Goal: Transaction & Acquisition: Purchase product/service

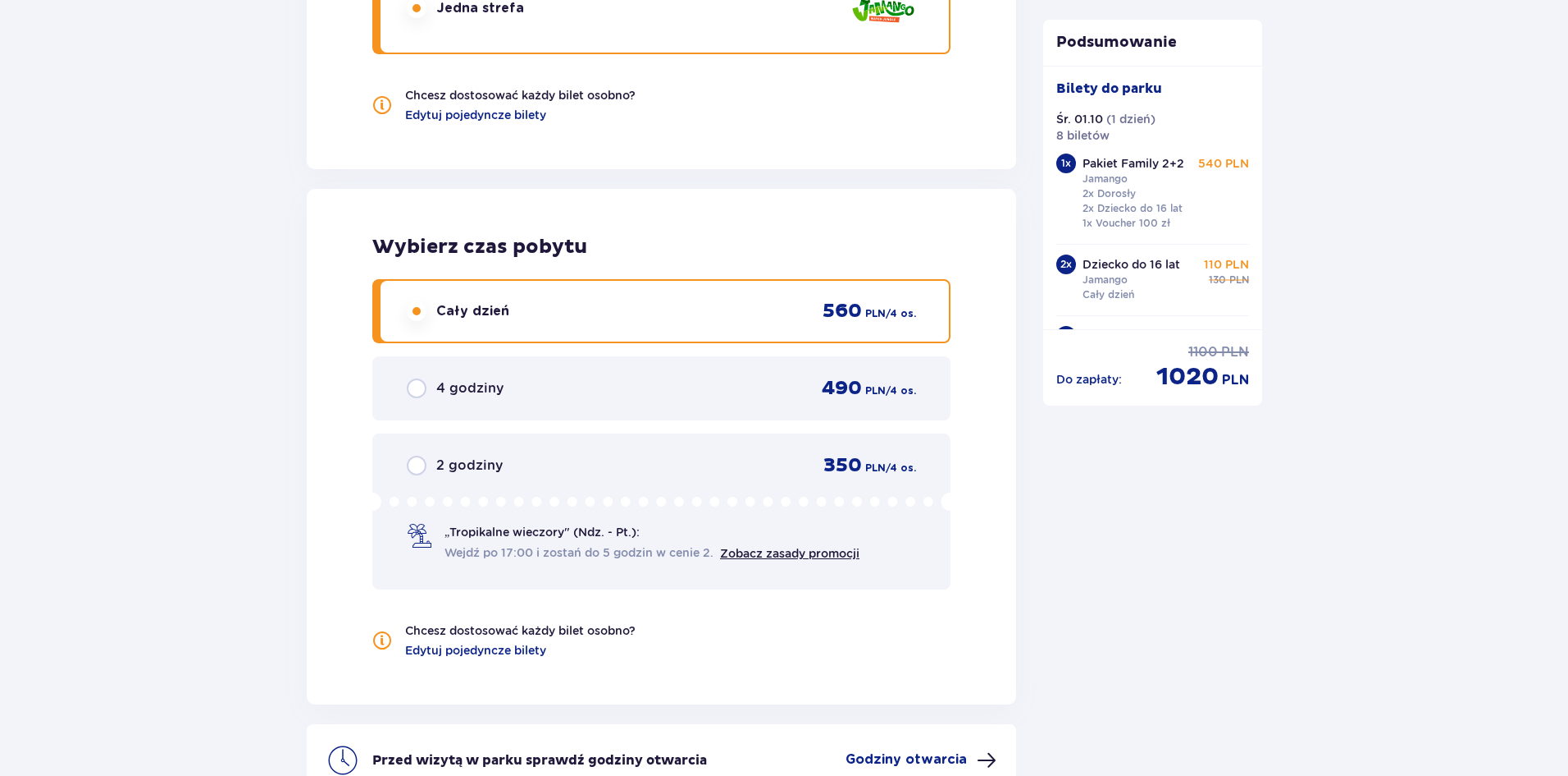
scroll to position [2255, 0]
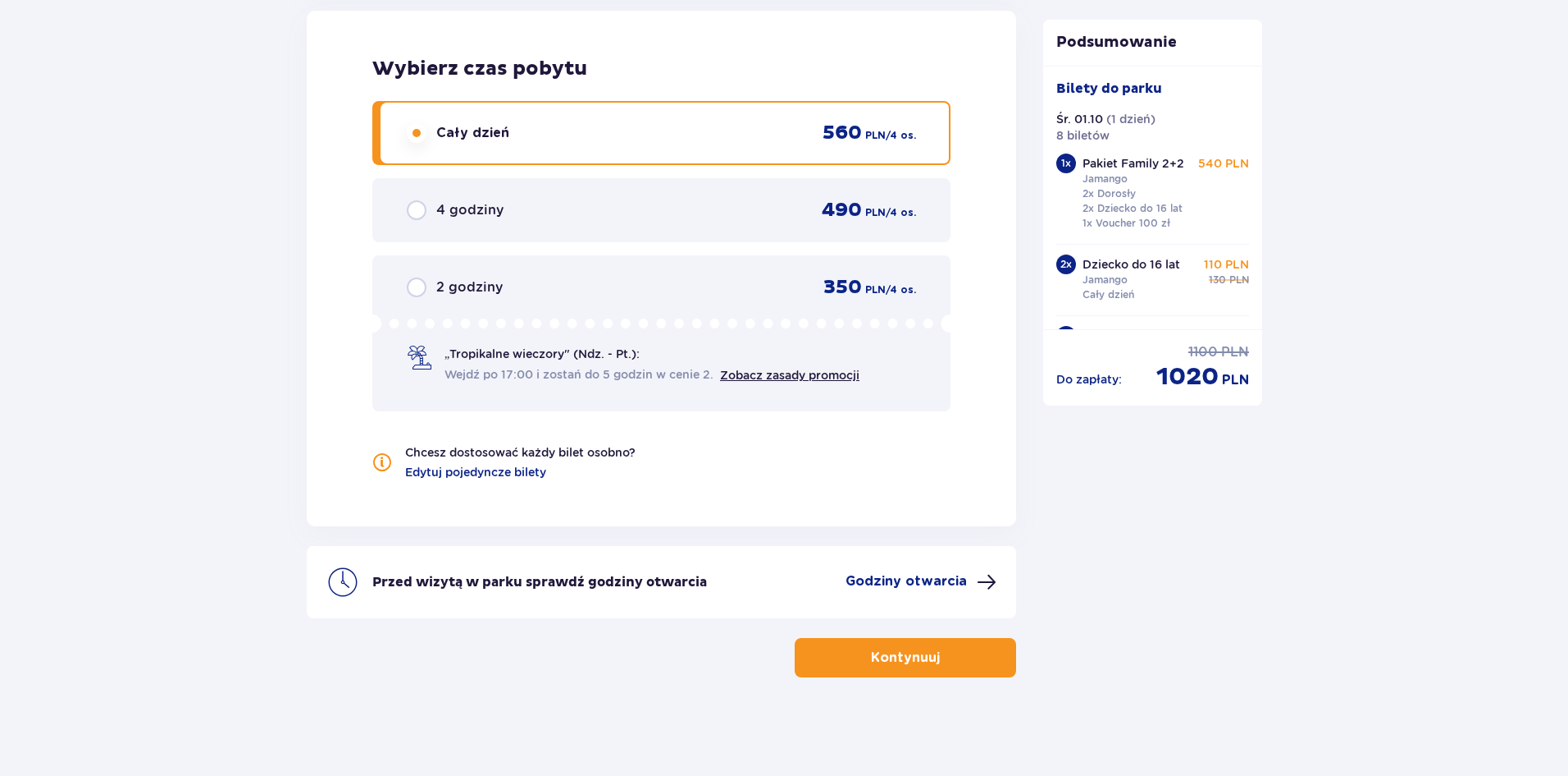
click at [944, 659] on span "button" at bounding box center [943, 657] width 20 height 20
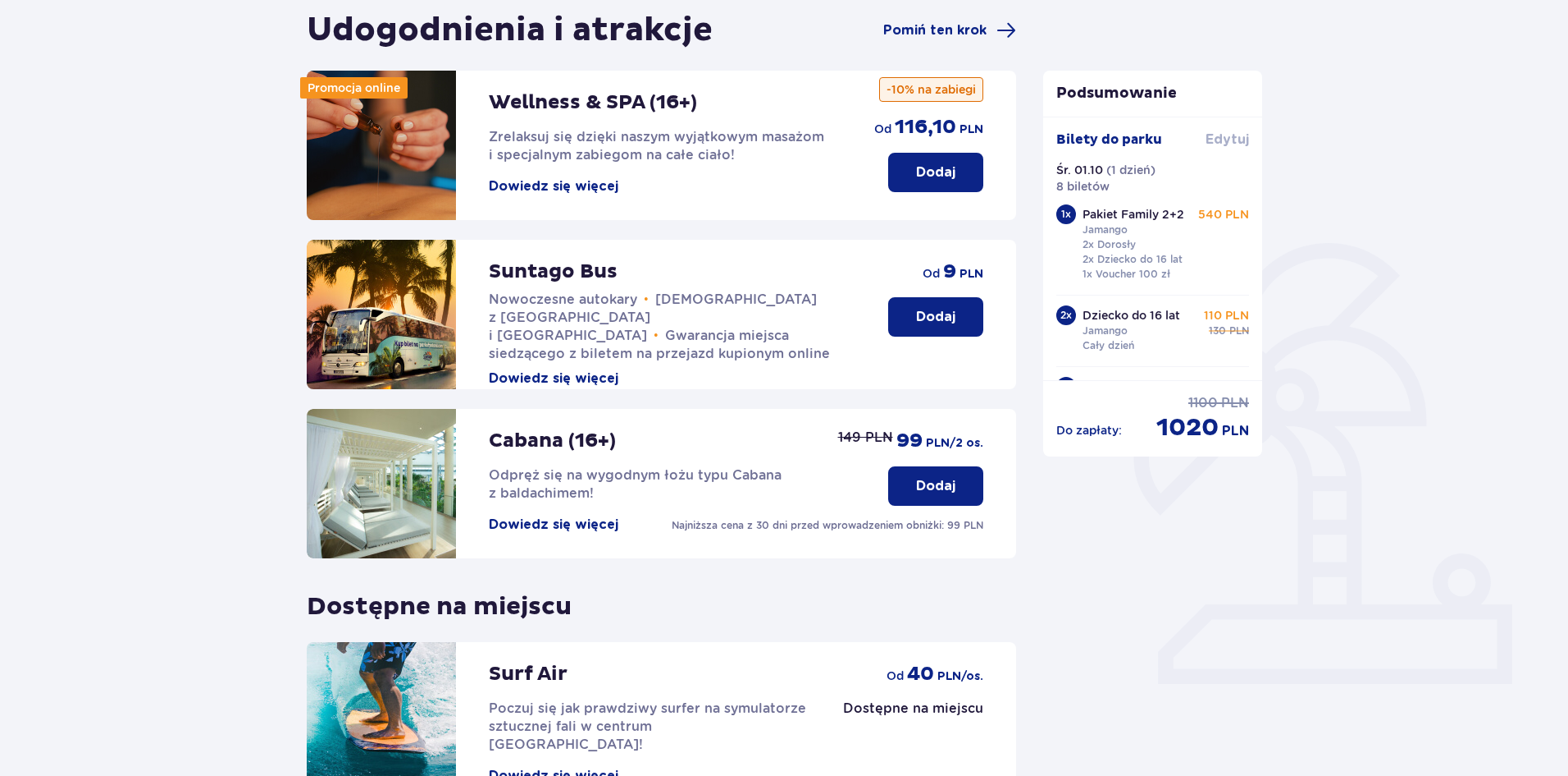
click at [1228, 145] on span "Edytuj" at bounding box center [1227, 139] width 43 height 18
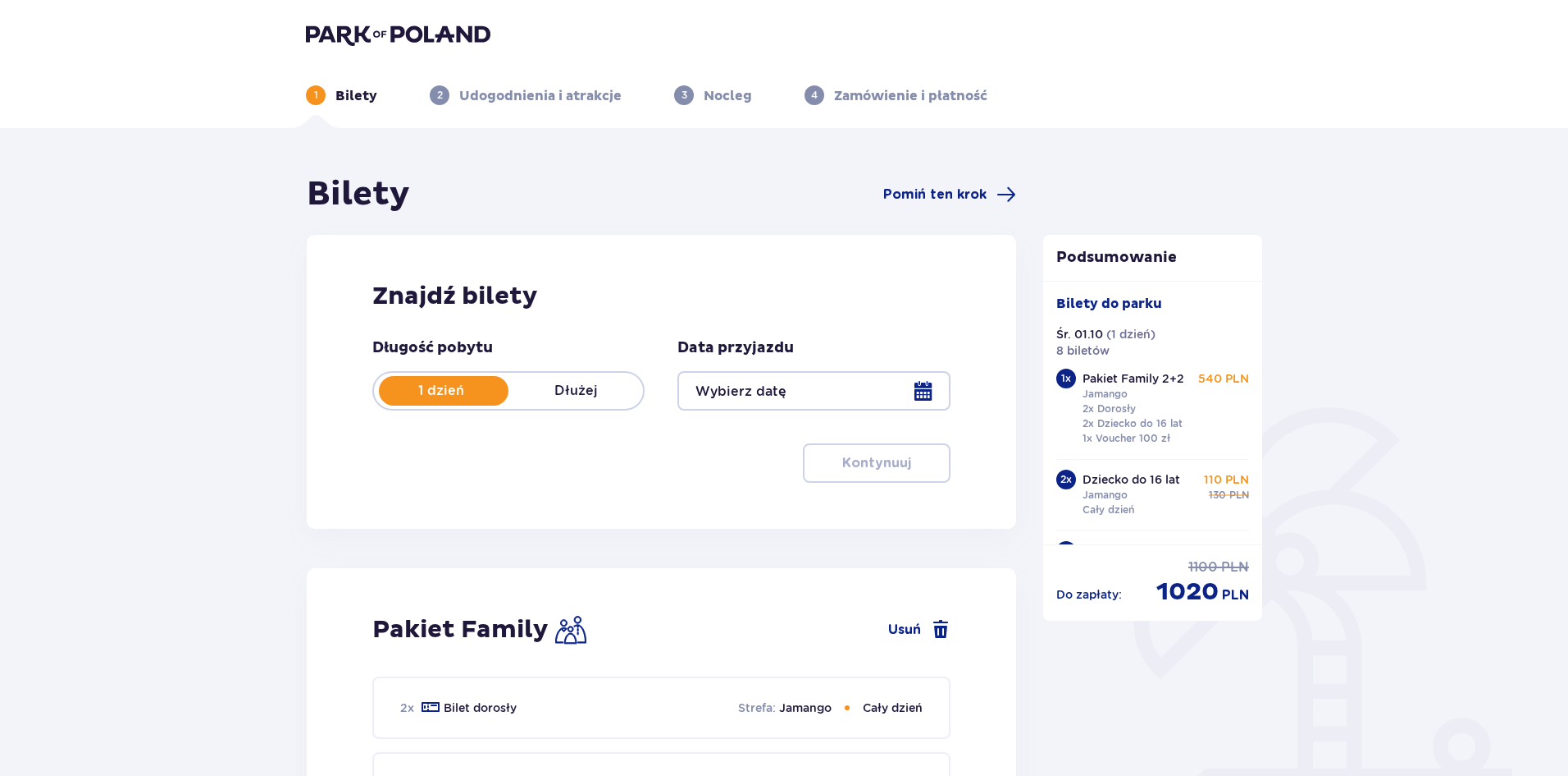
type input "[DATE]"
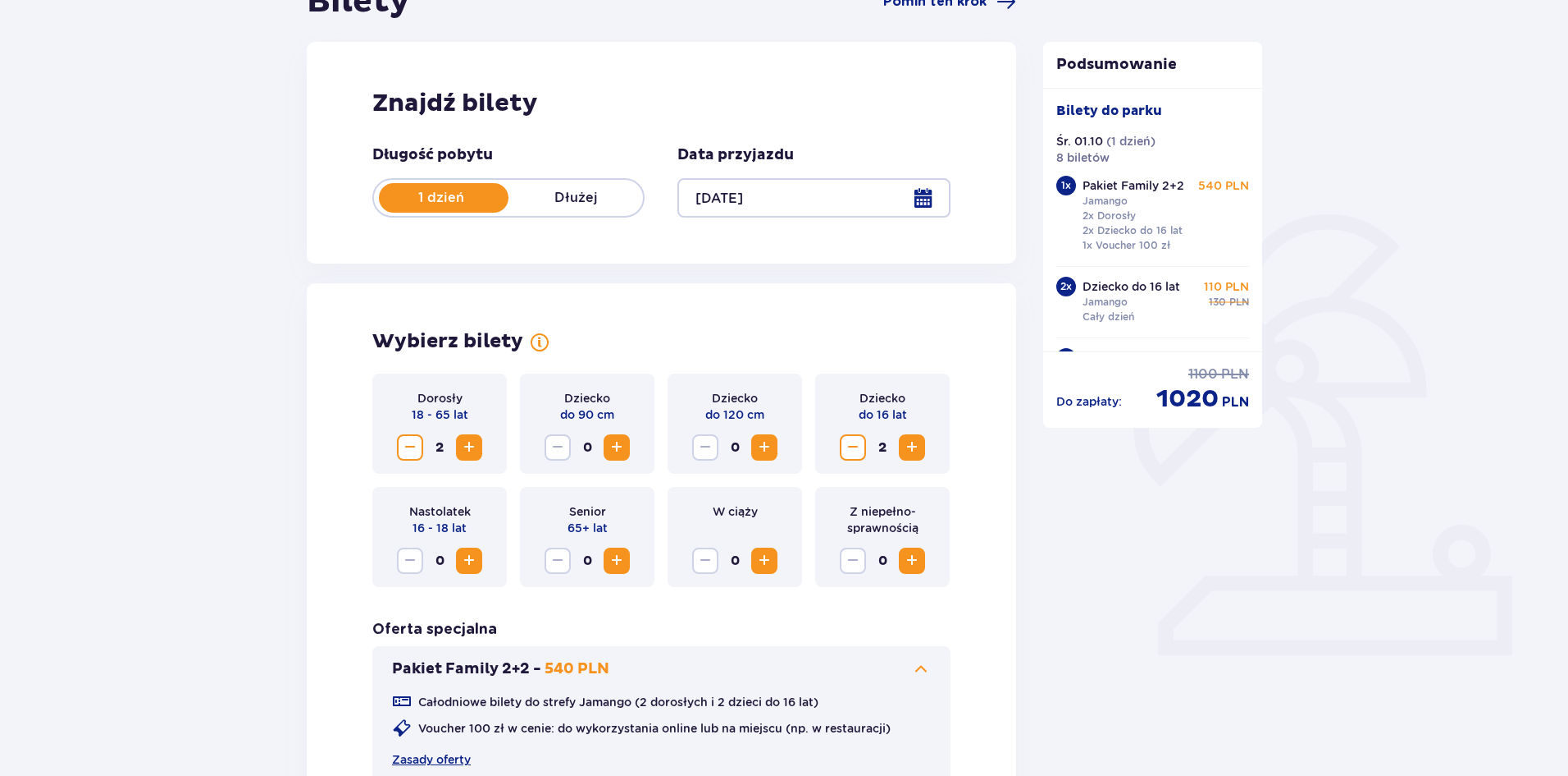
scroll to position [411, 0]
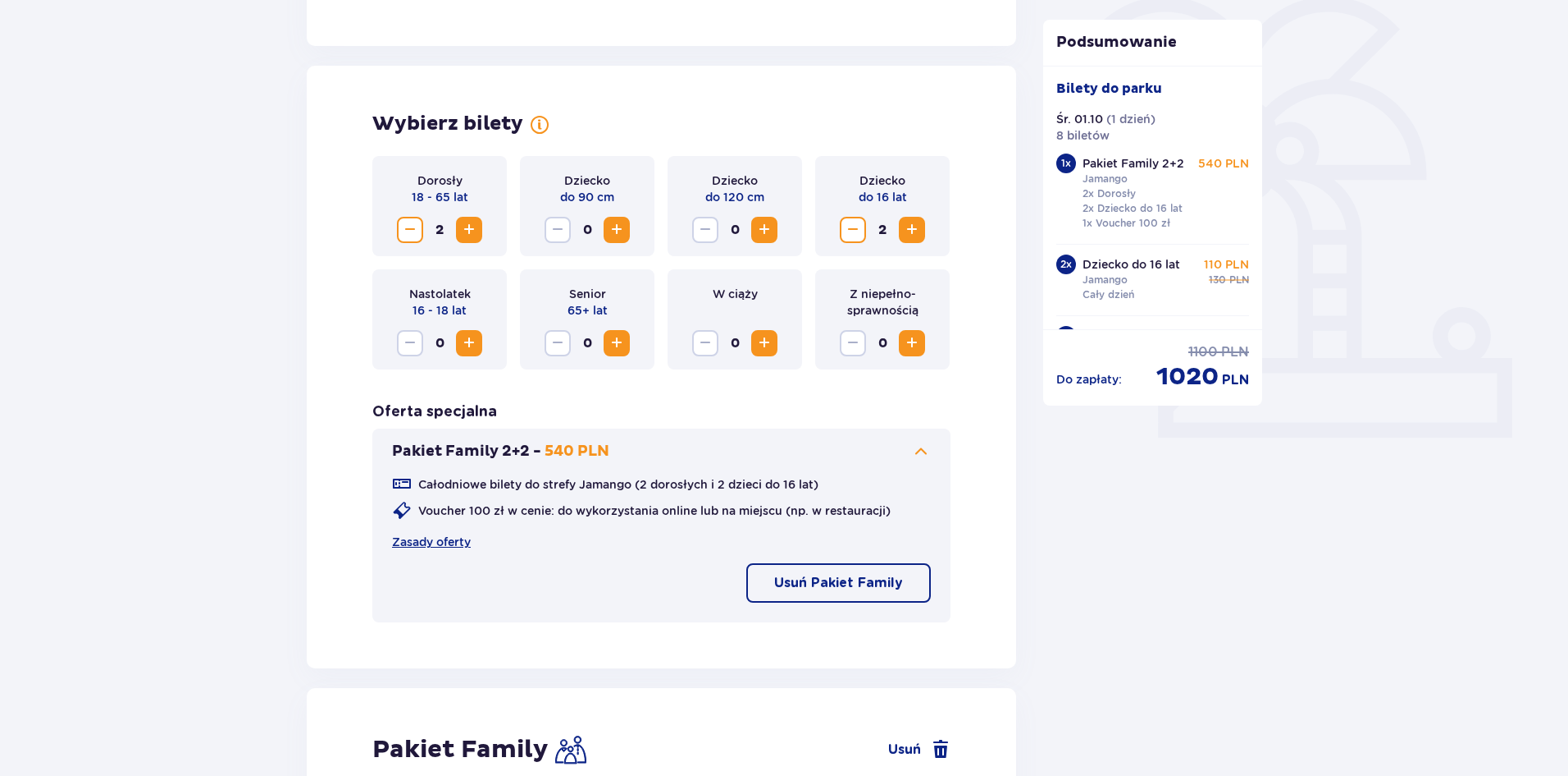
click at [406, 228] on span "Decrease" at bounding box center [410, 229] width 20 height 20
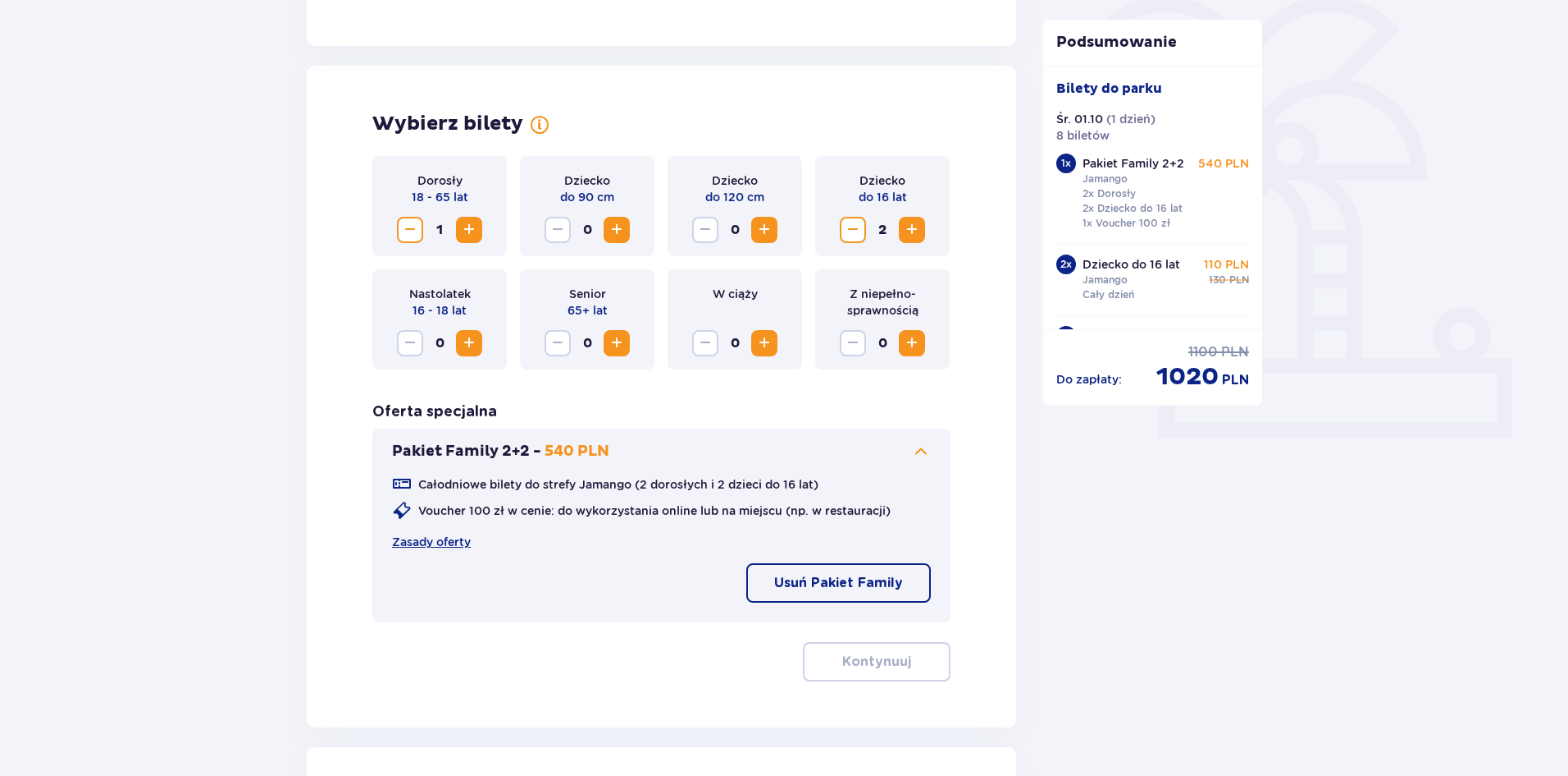
click at [406, 228] on span "Decrease" at bounding box center [410, 229] width 20 height 20
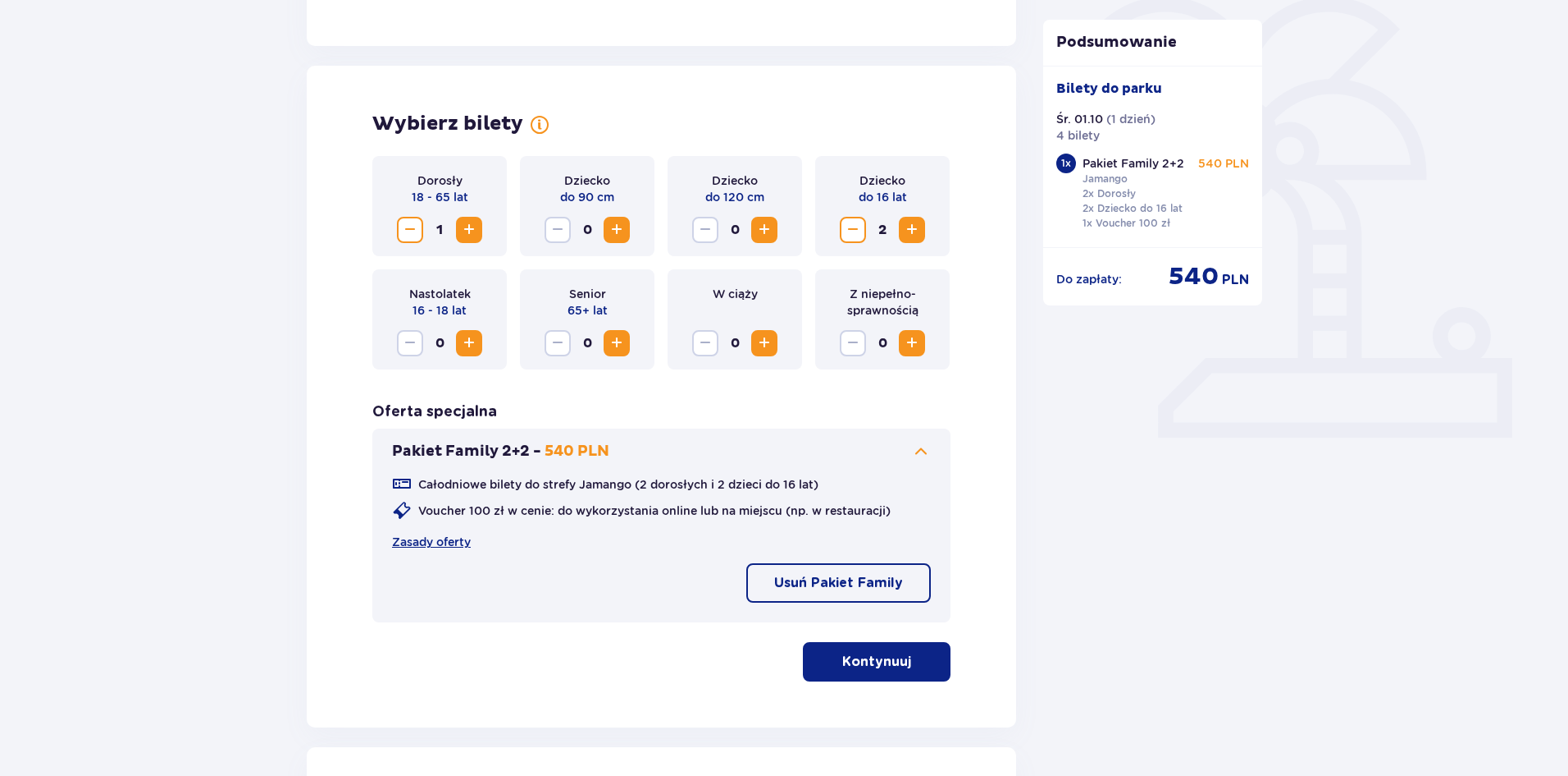
click at [854, 229] on span "Decrease" at bounding box center [853, 229] width 20 height 20
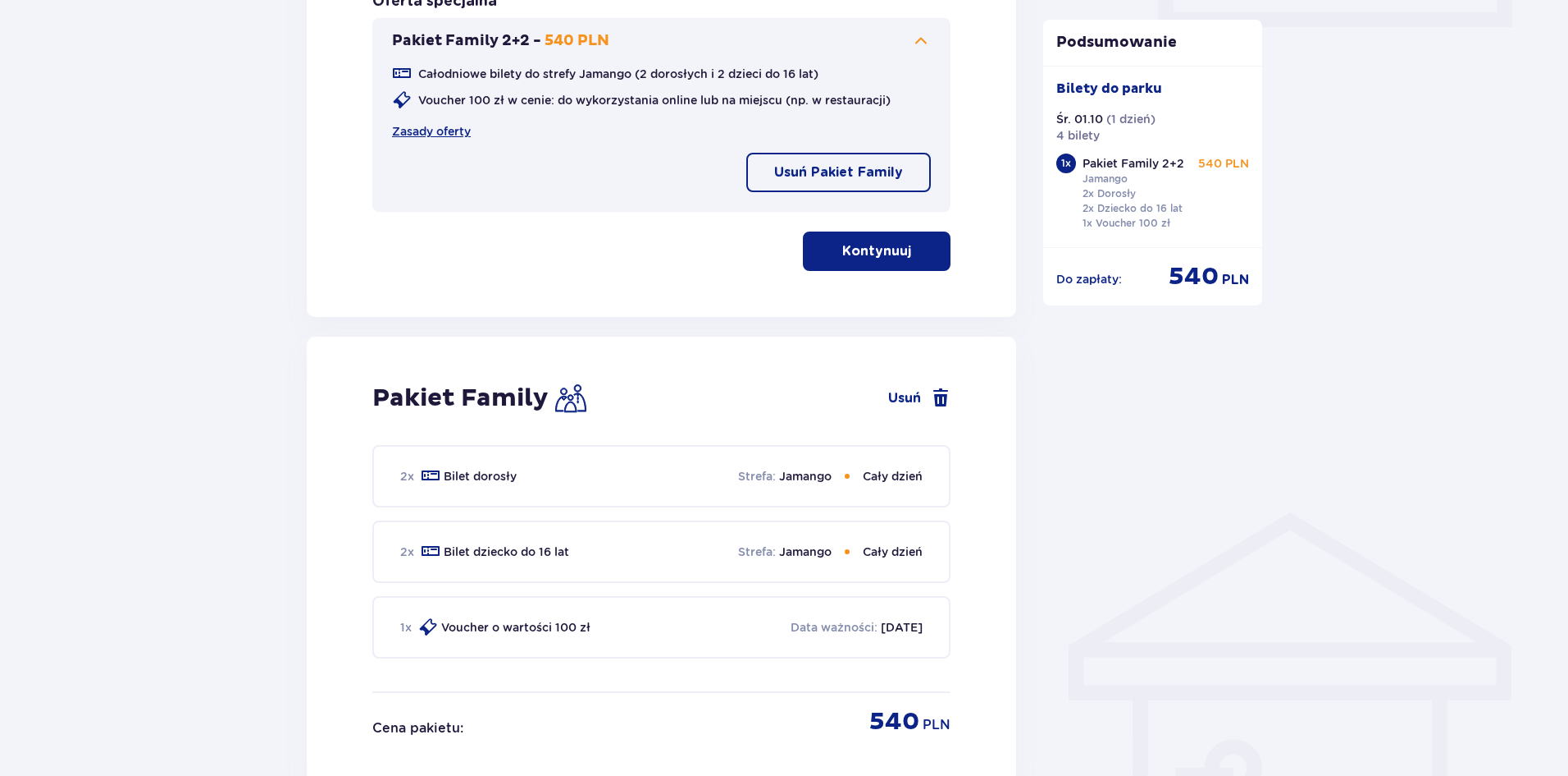
click at [856, 244] on p "Kontynuuj" at bounding box center [877, 251] width 69 height 18
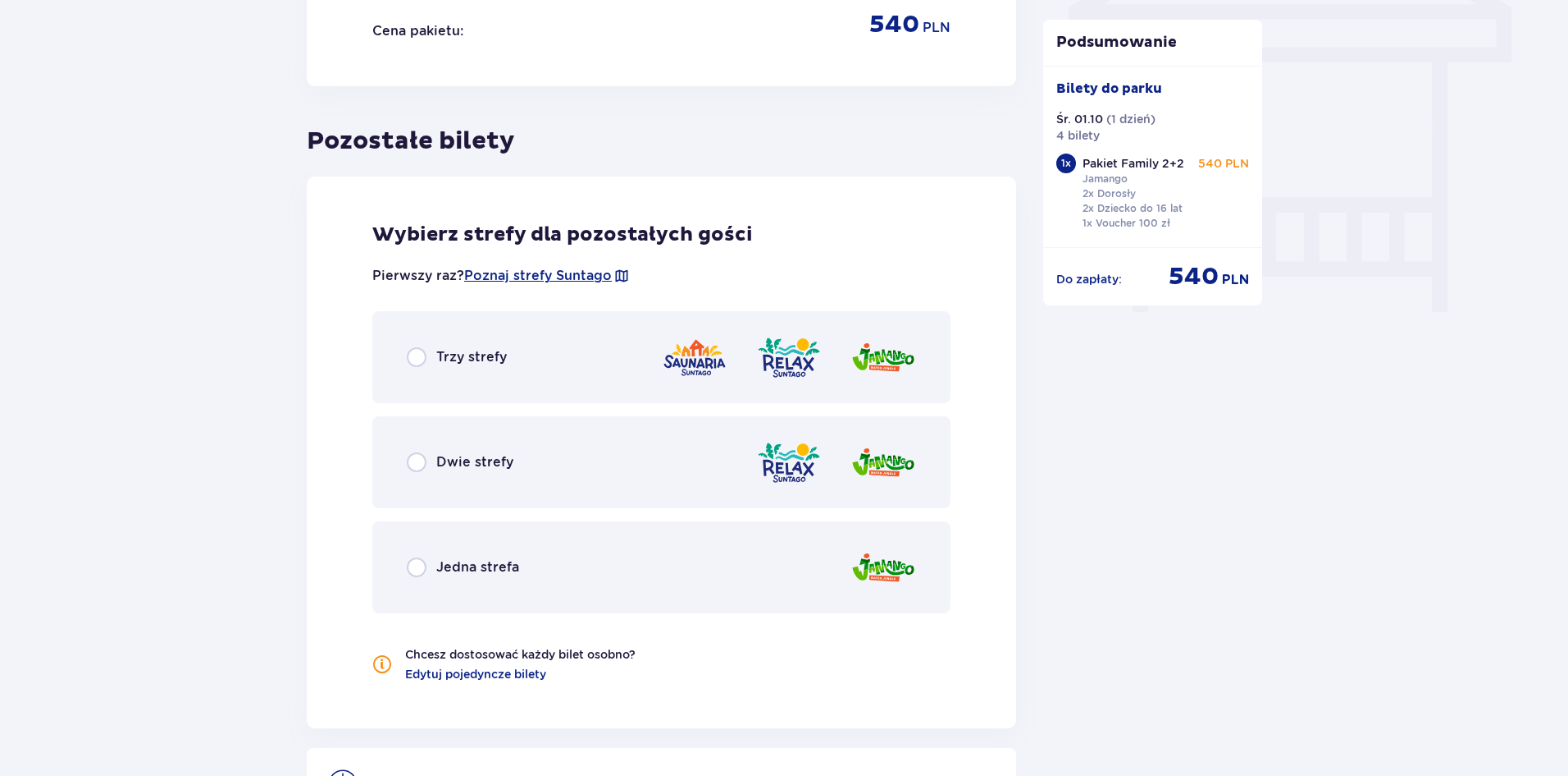
scroll to position [1514, 0]
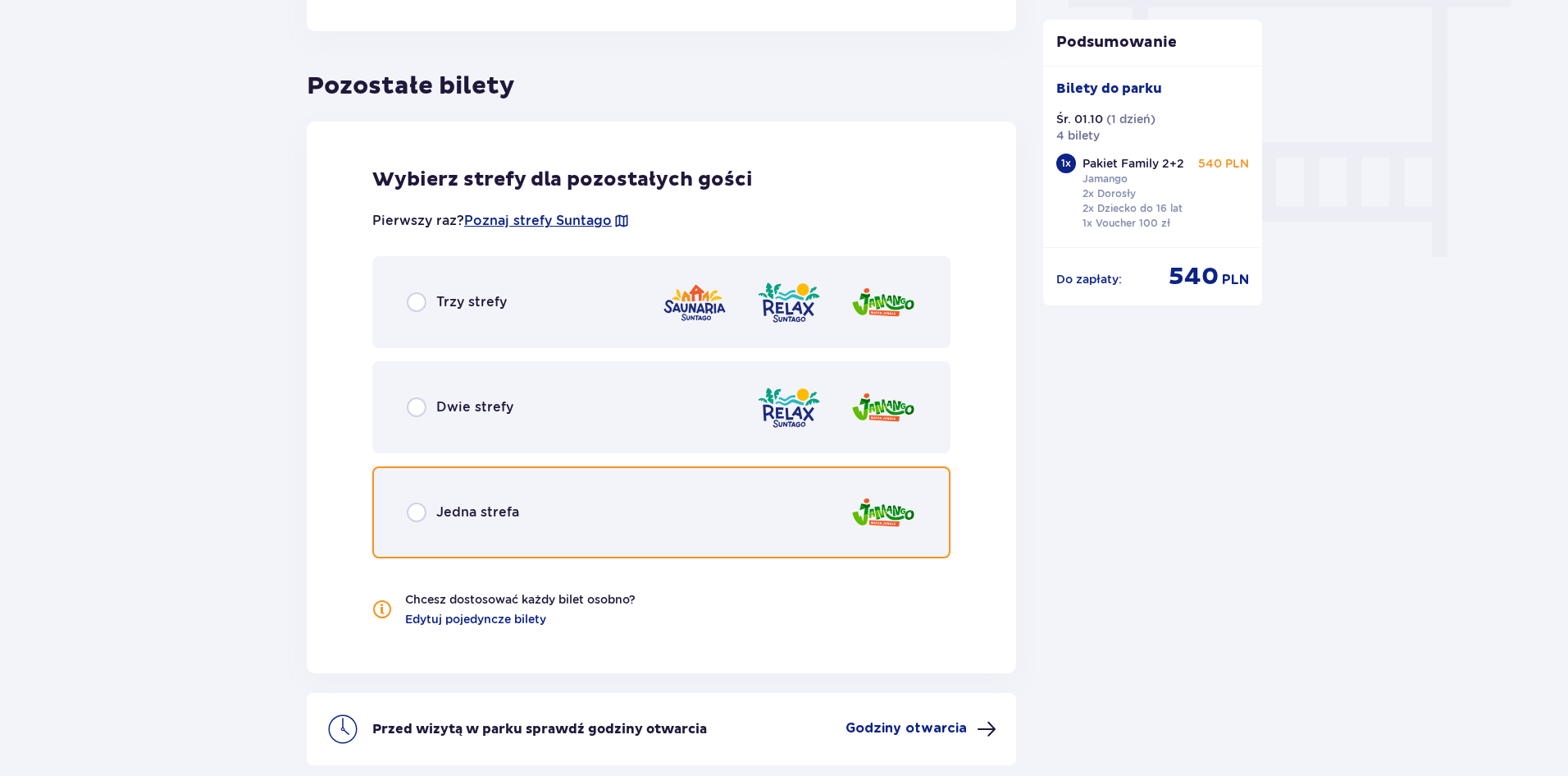
click at [416, 511] on input "radio" at bounding box center [416, 512] width 20 height 20
radio input "true"
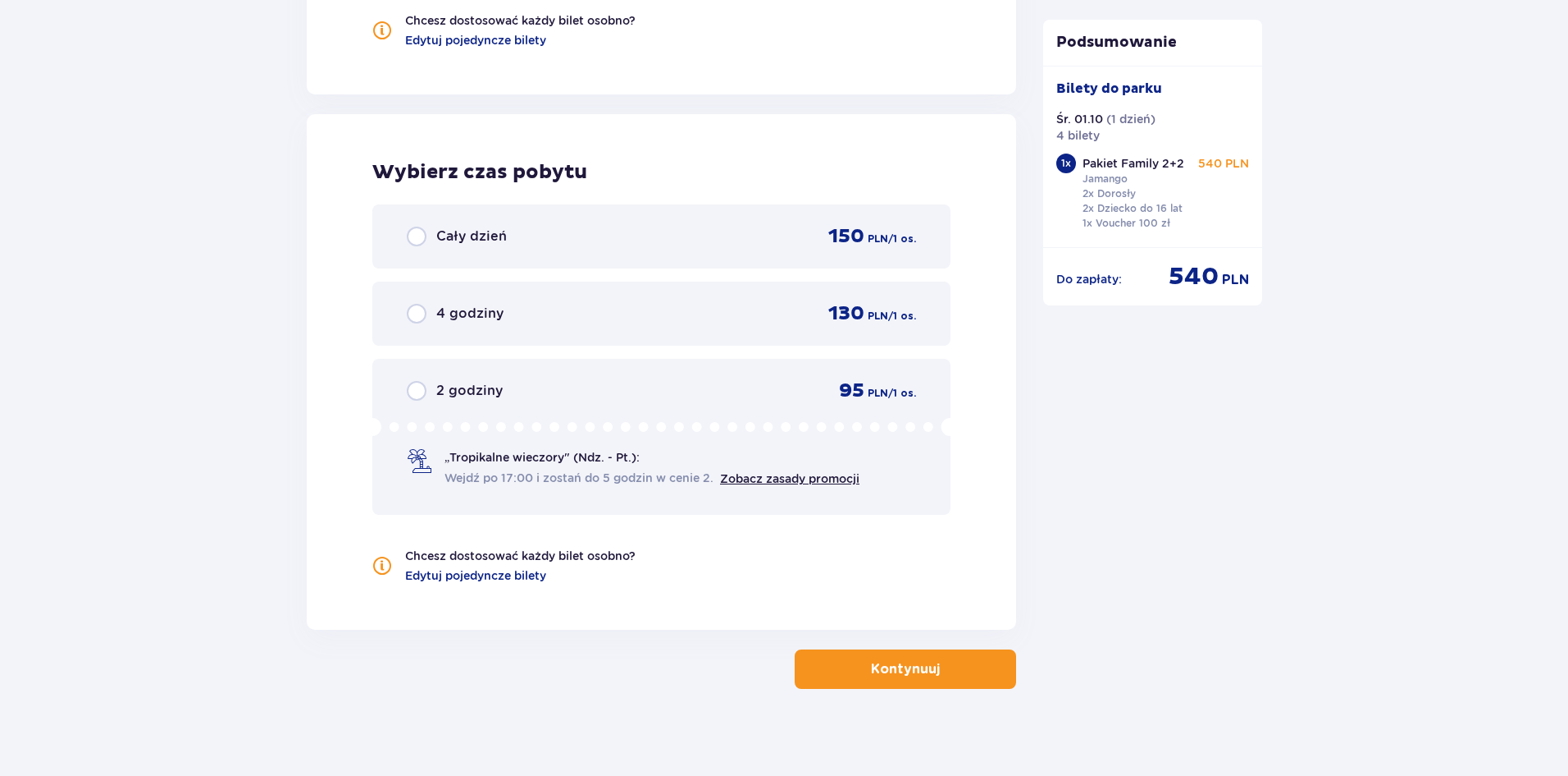
scroll to position [2104, 0]
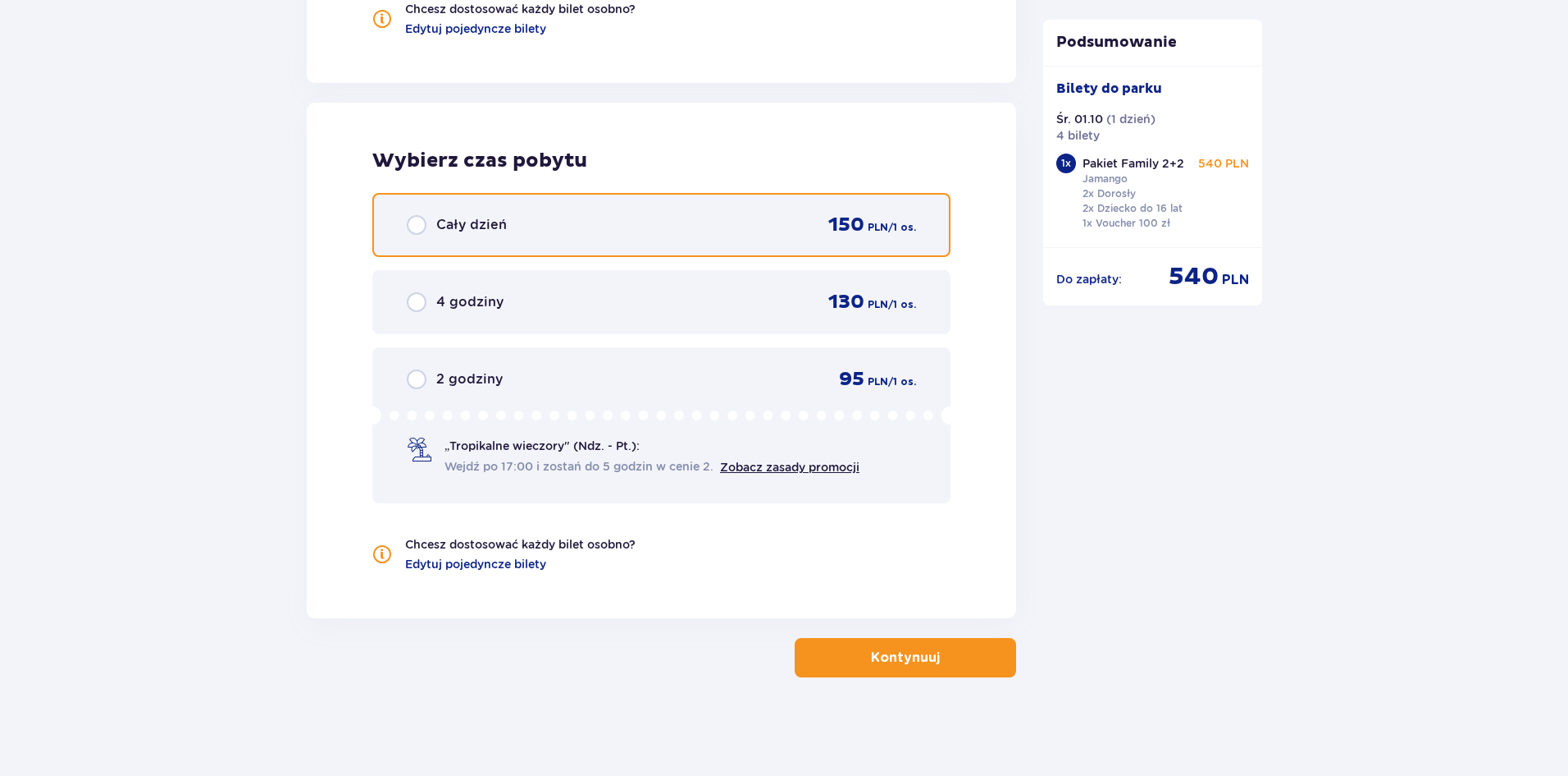
click at [418, 227] on input "radio" at bounding box center [416, 224] width 20 height 20
radio input "true"
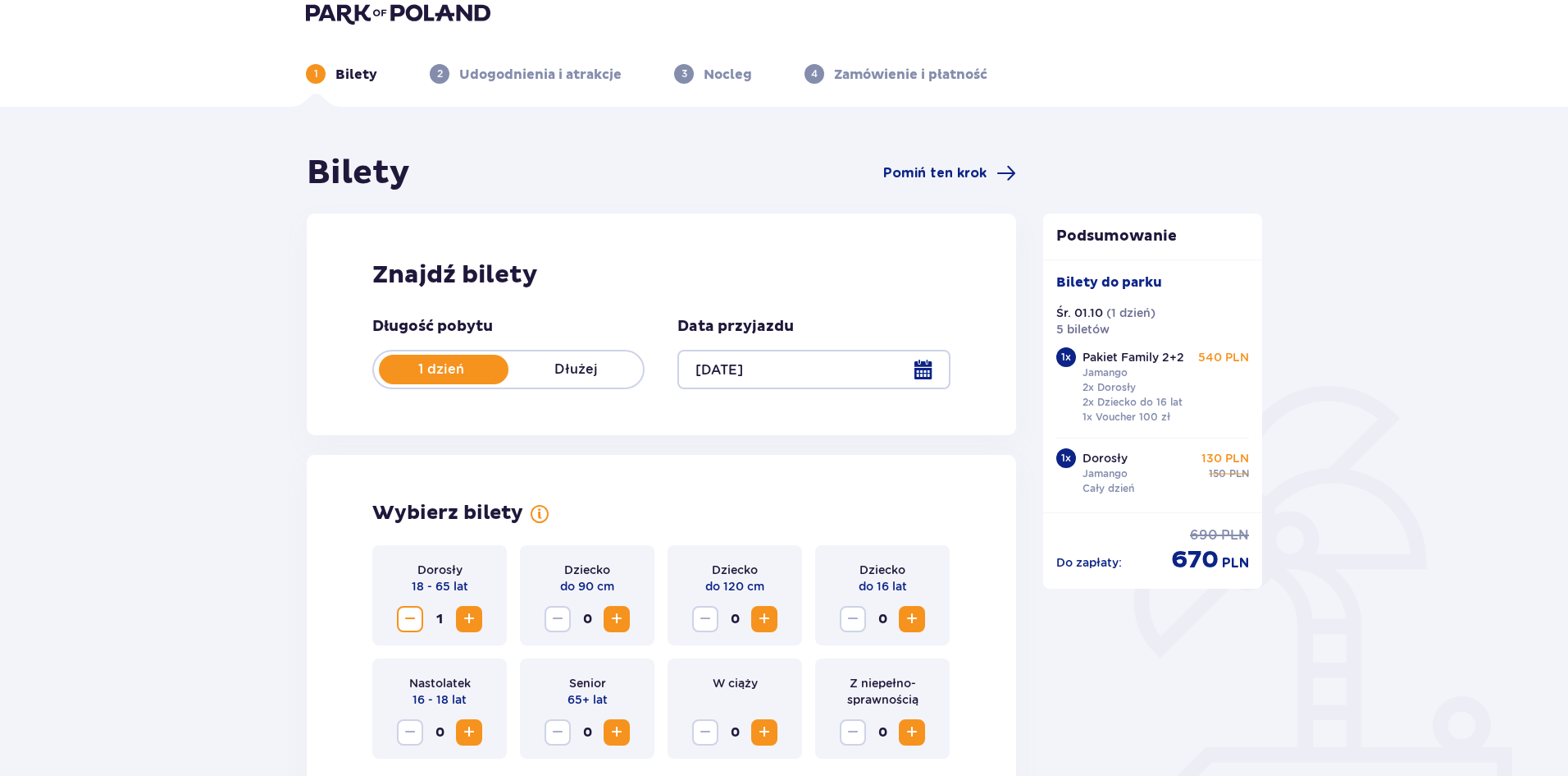
scroll to position [0, 0]
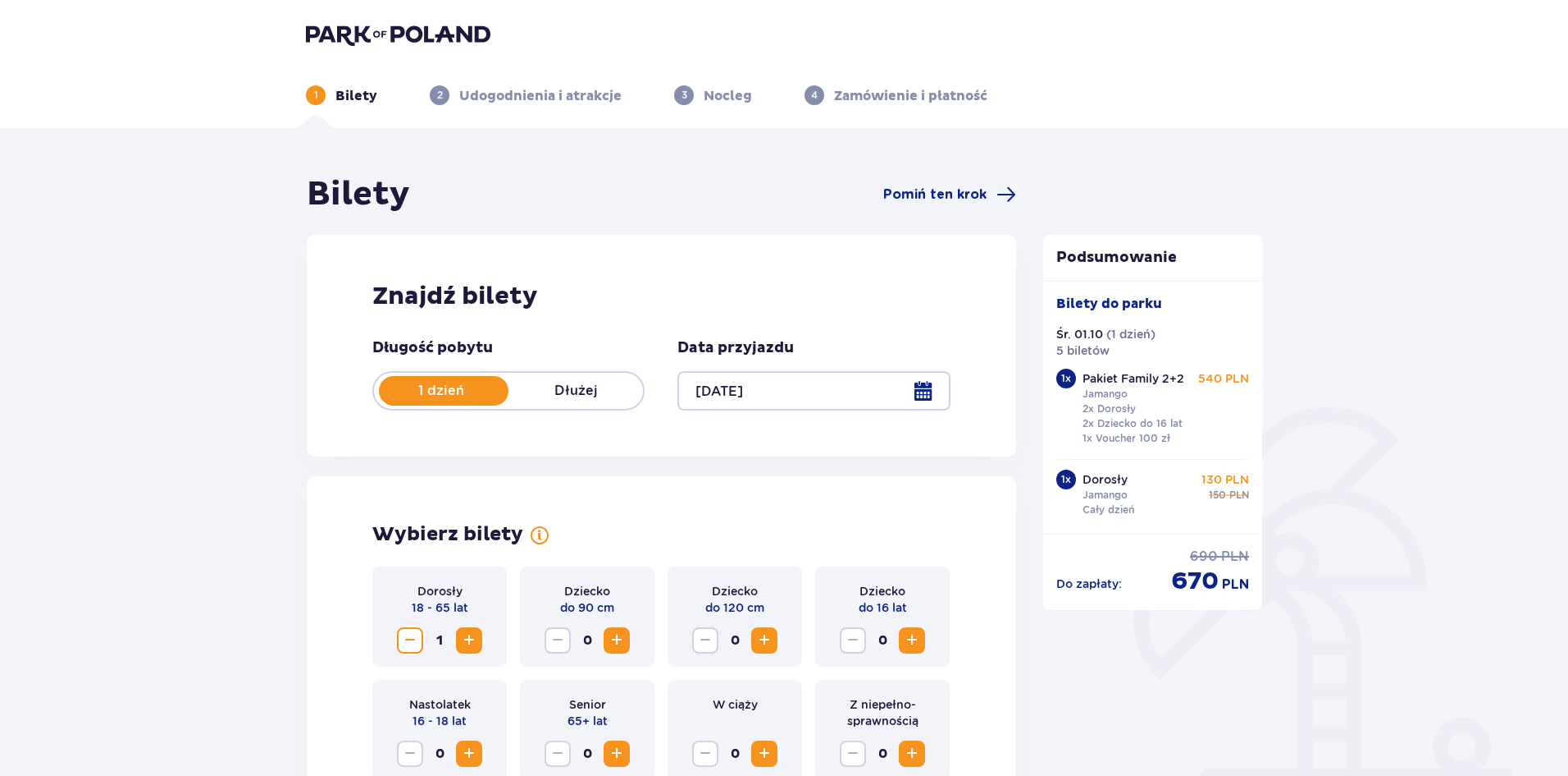
click at [386, 40] on img at bounding box center [398, 33] width 184 height 23
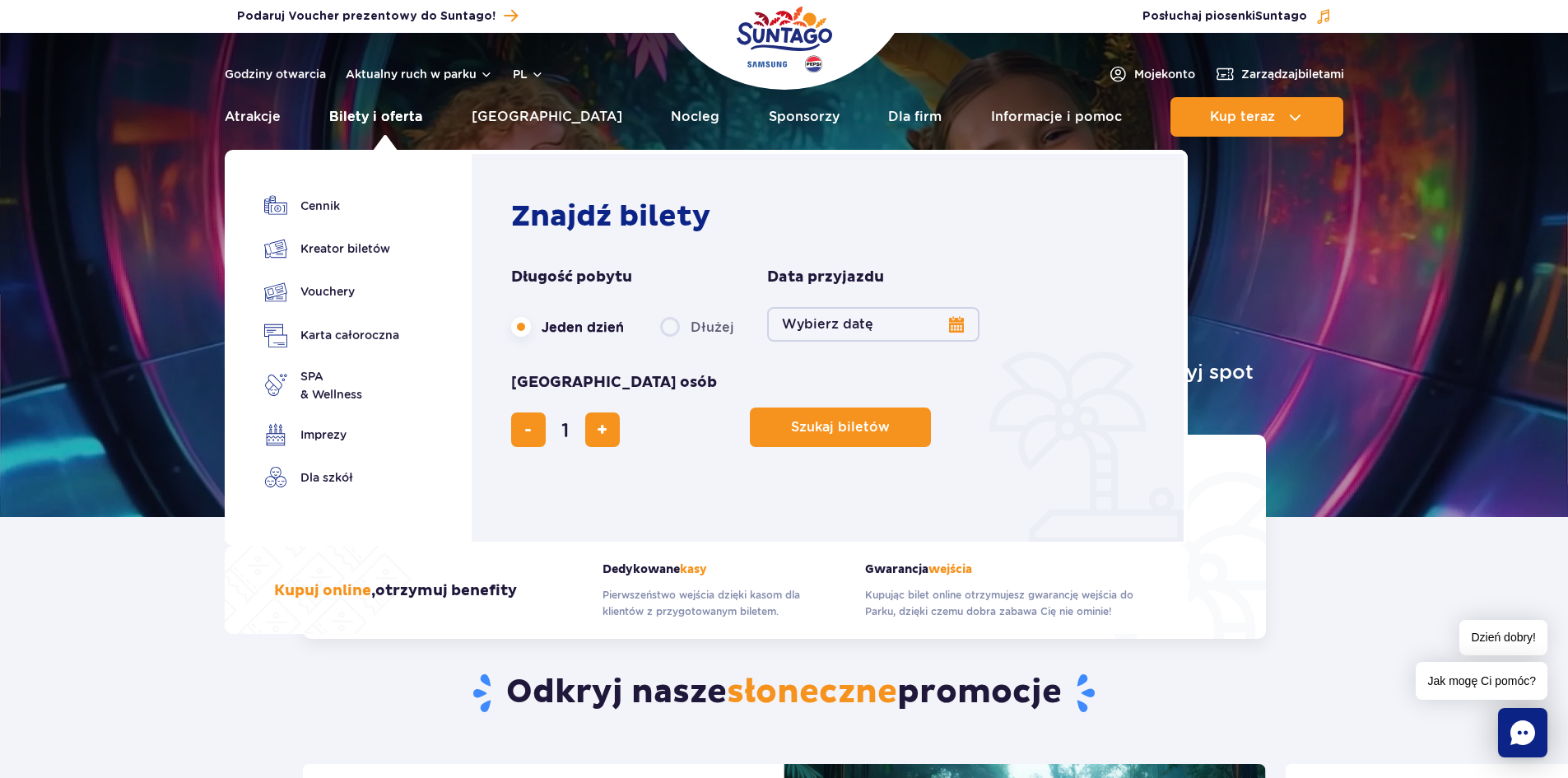
click at [387, 116] on link "Bilety i oferta" at bounding box center [375, 117] width 93 height 39
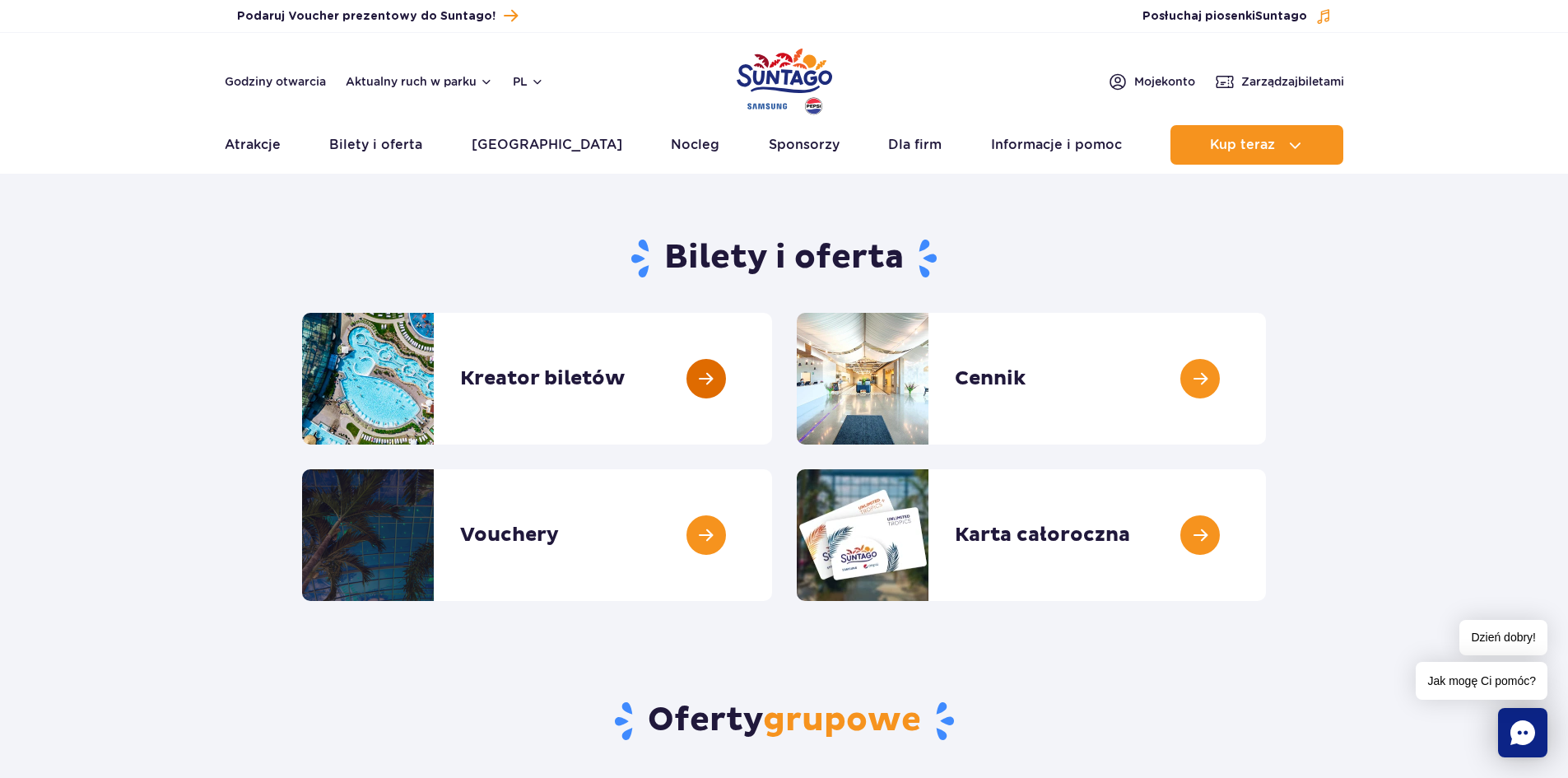
click at [772, 377] on link at bounding box center [772, 378] width 0 height 132
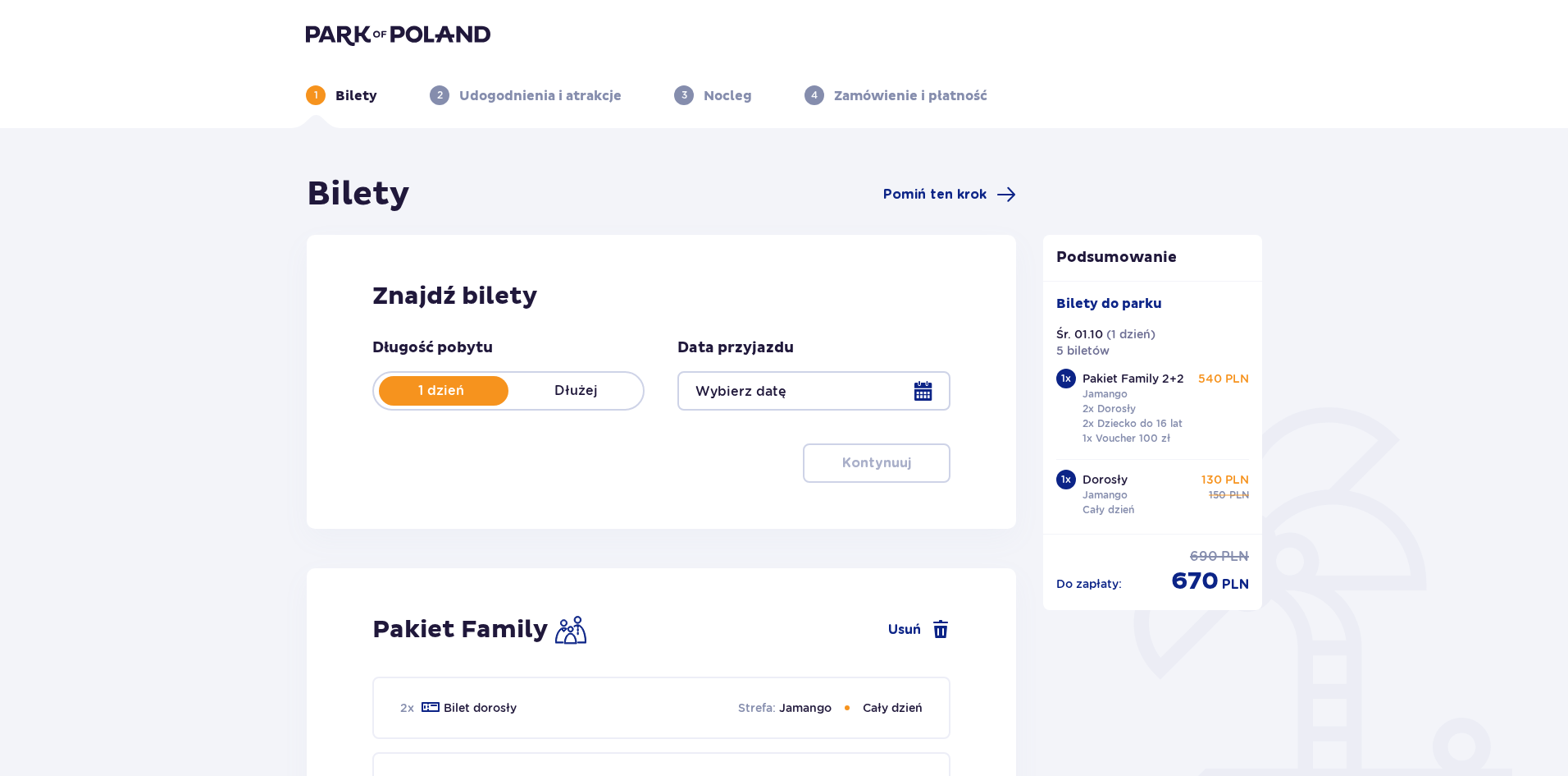
type input "[DATE]"
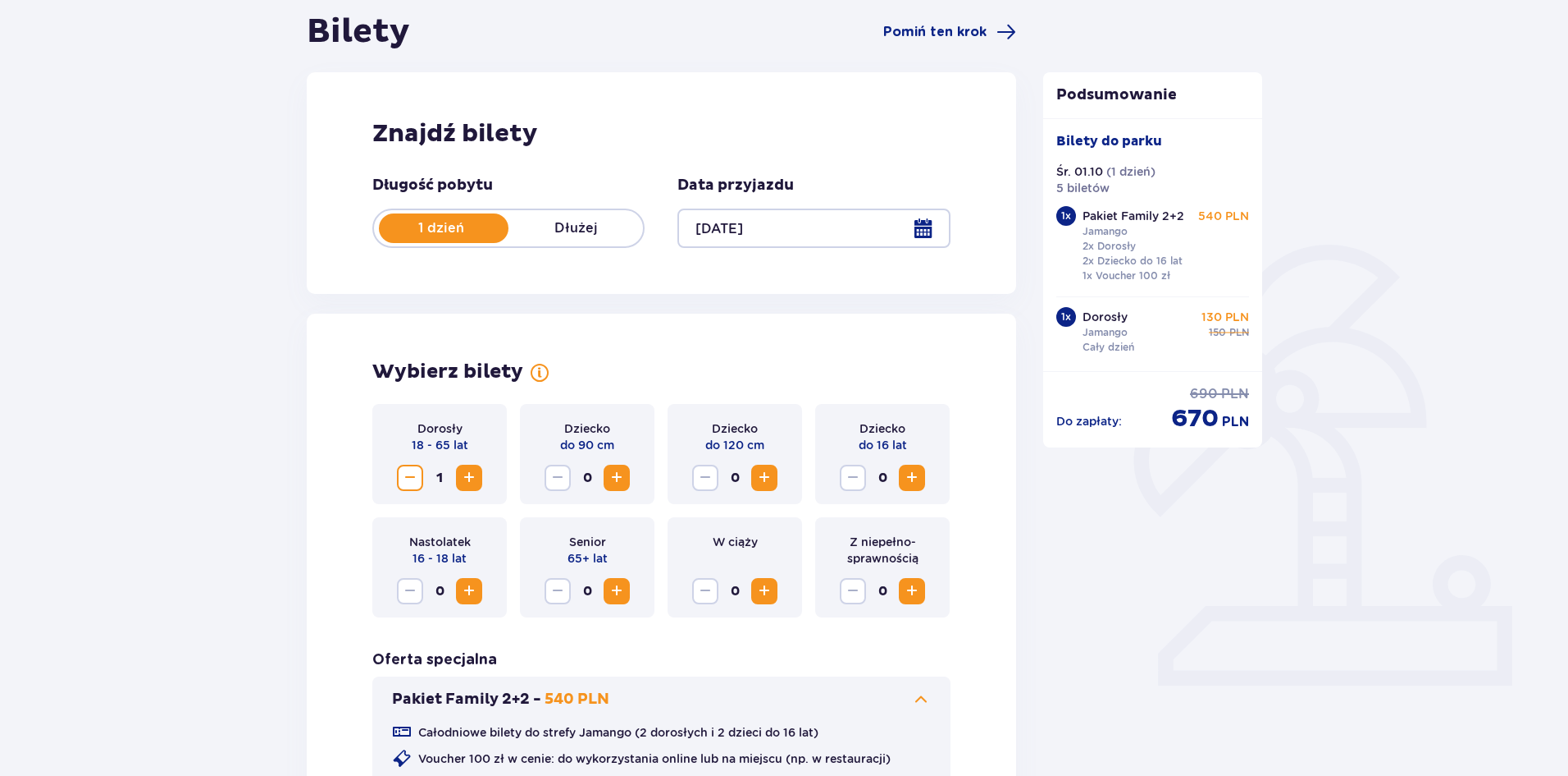
scroll to position [165, 0]
click at [408, 483] on span "Decrease" at bounding box center [410, 476] width 20 height 20
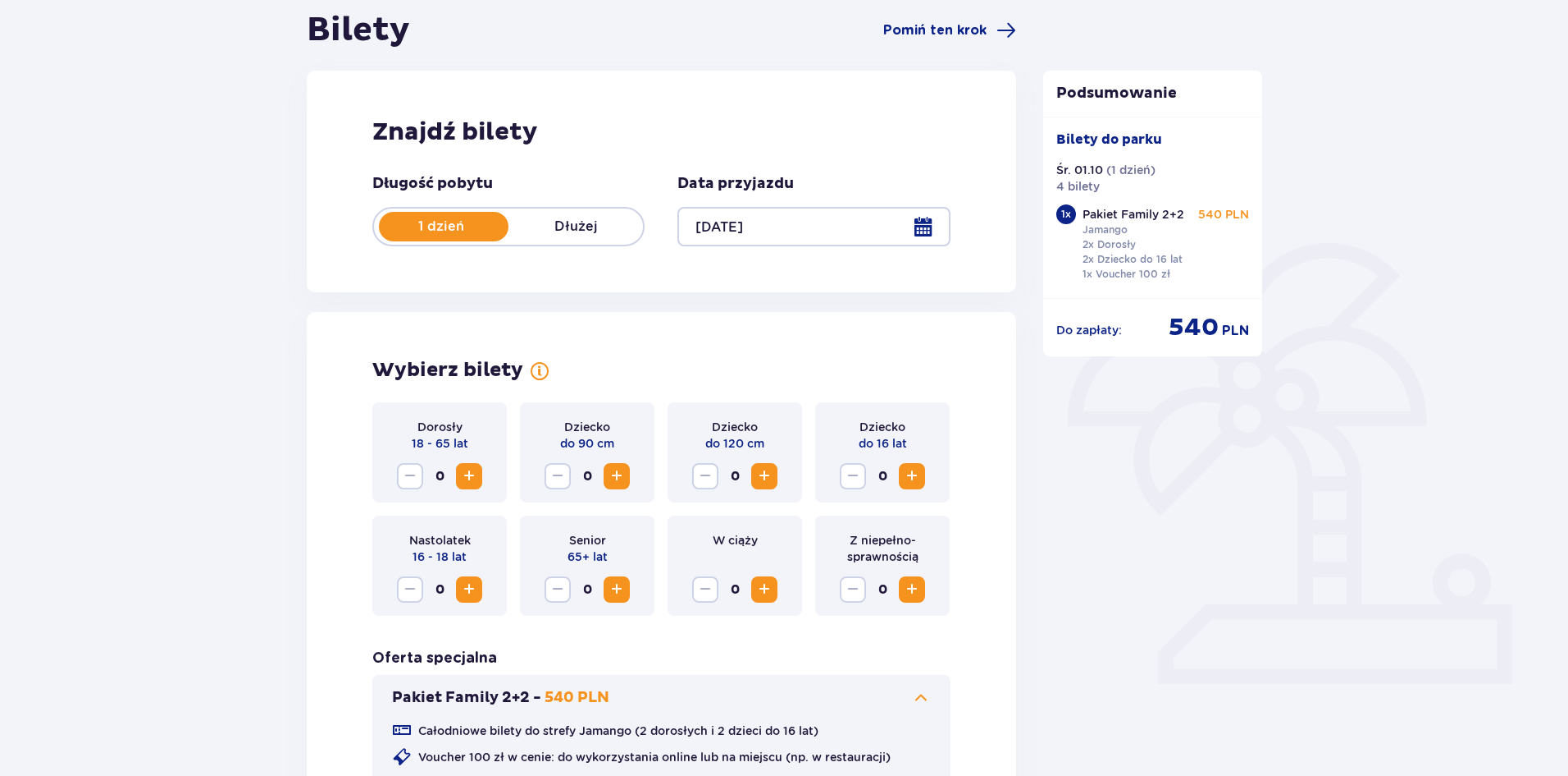
click at [1142, 235] on div "Pakiet Family 2+2 Jamango 2x Dorosły 2x Dziecko do 16 lat 1x Voucher 100 zł" at bounding box center [1134, 243] width 102 height 75
click at [1096, 331] on p "Do zapłaty :" at bounding box center [1089, 329] width 66 height 17
click at [1103, 72] on div "Podsumowanie Bilety do [GEOGRAPHIC_DATA]. 01.10 ( 1 dzień ) 4 bilety 1 x Pakiet…" at bounding box center [1153, 213] width 219 height 285
drag, startPoint x: 1108, startPoint y: 95, endPoint x: 1115, endPoint y: 118, distance: 24.0
click at [1109, 97] on p "Podsumowanie" at bounding box center [1153, 93] width 219 height 20
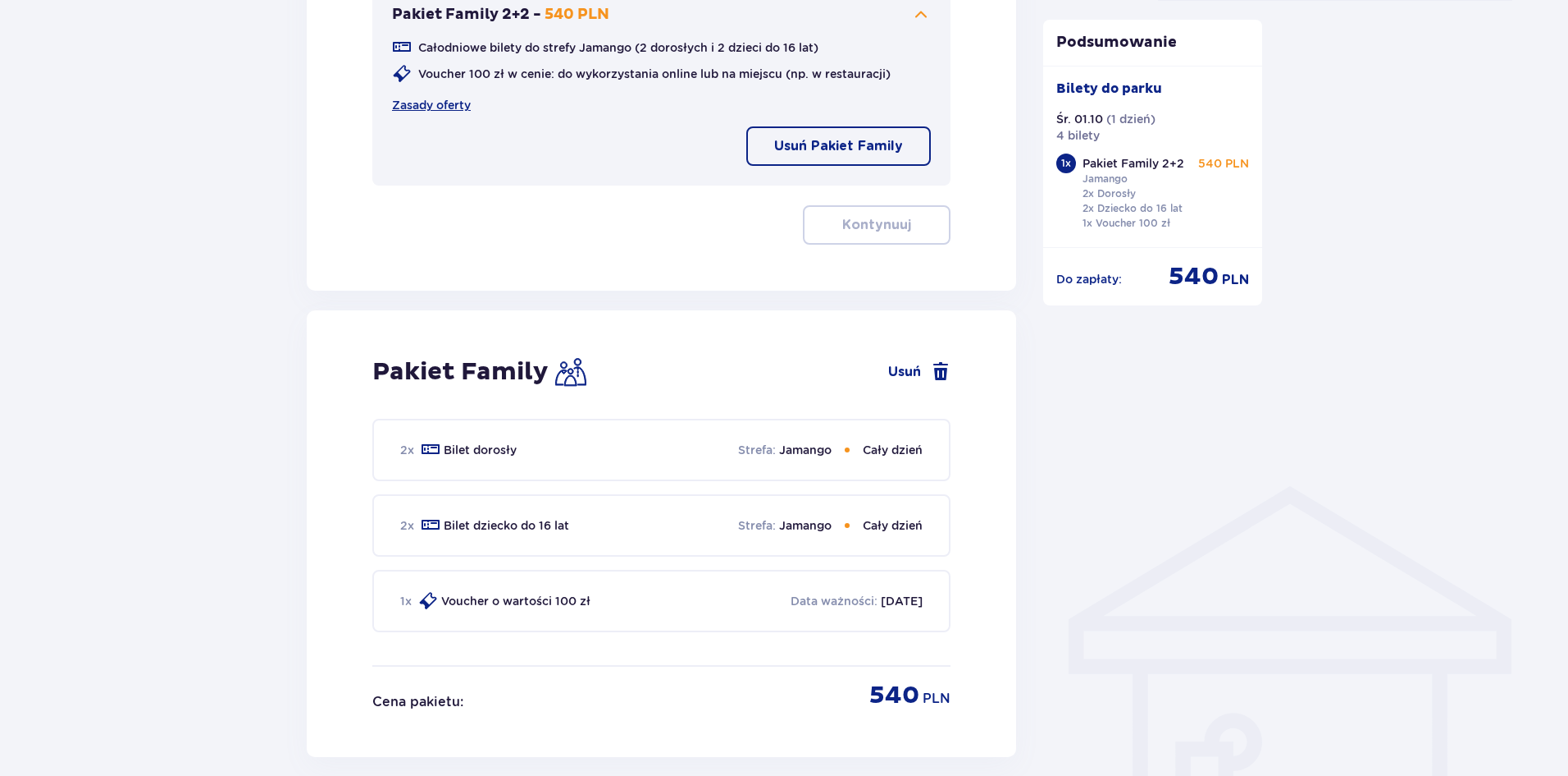
scroll to position [1078, 0]
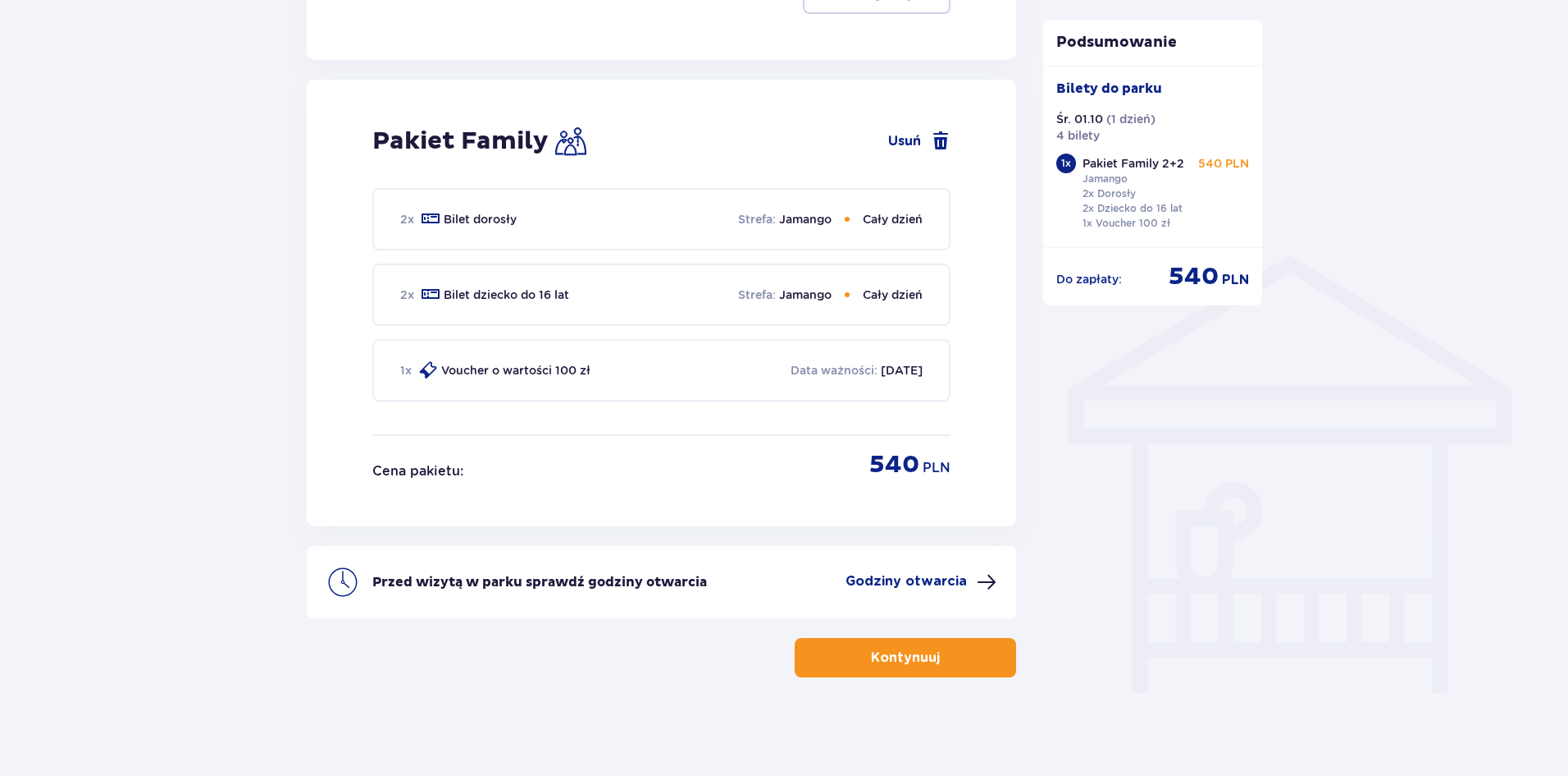
click at [942, 656] on span "button" at bounding box center [943, 657] width 20 height 20
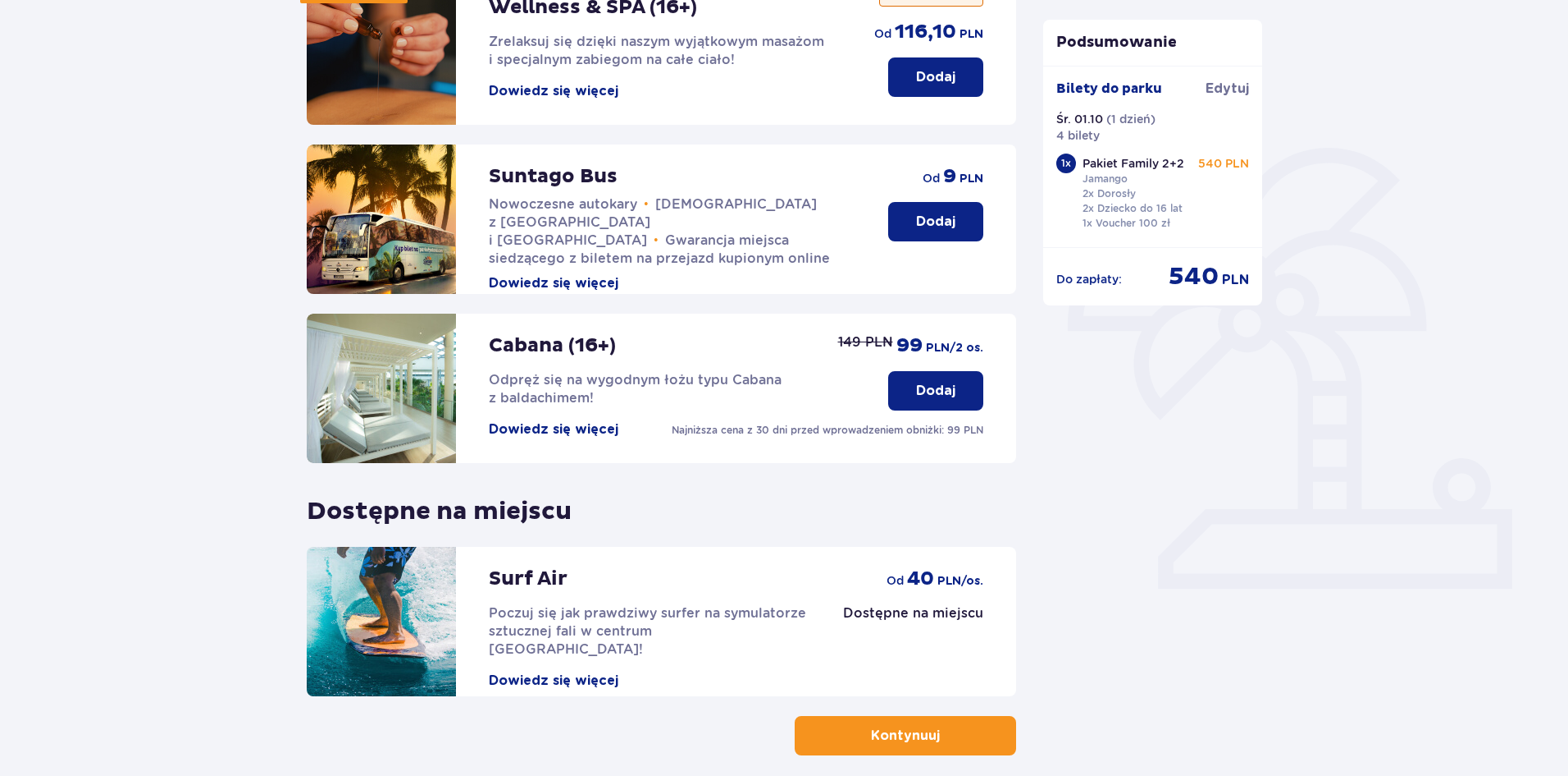
scroll to position [337, 0]
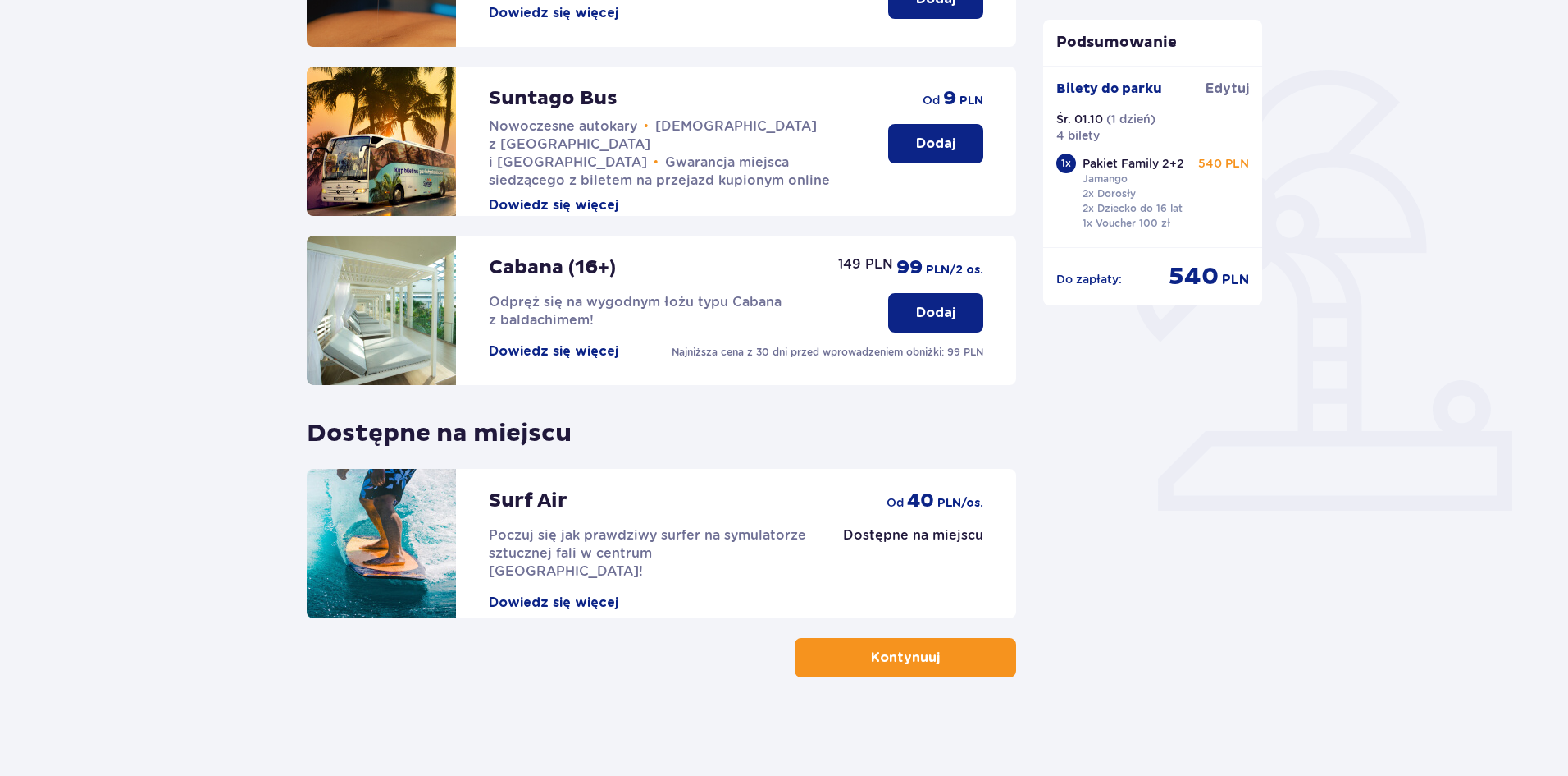
click at [947, 655] on span "button" at bounding box center [943, 657] width 20 height 20
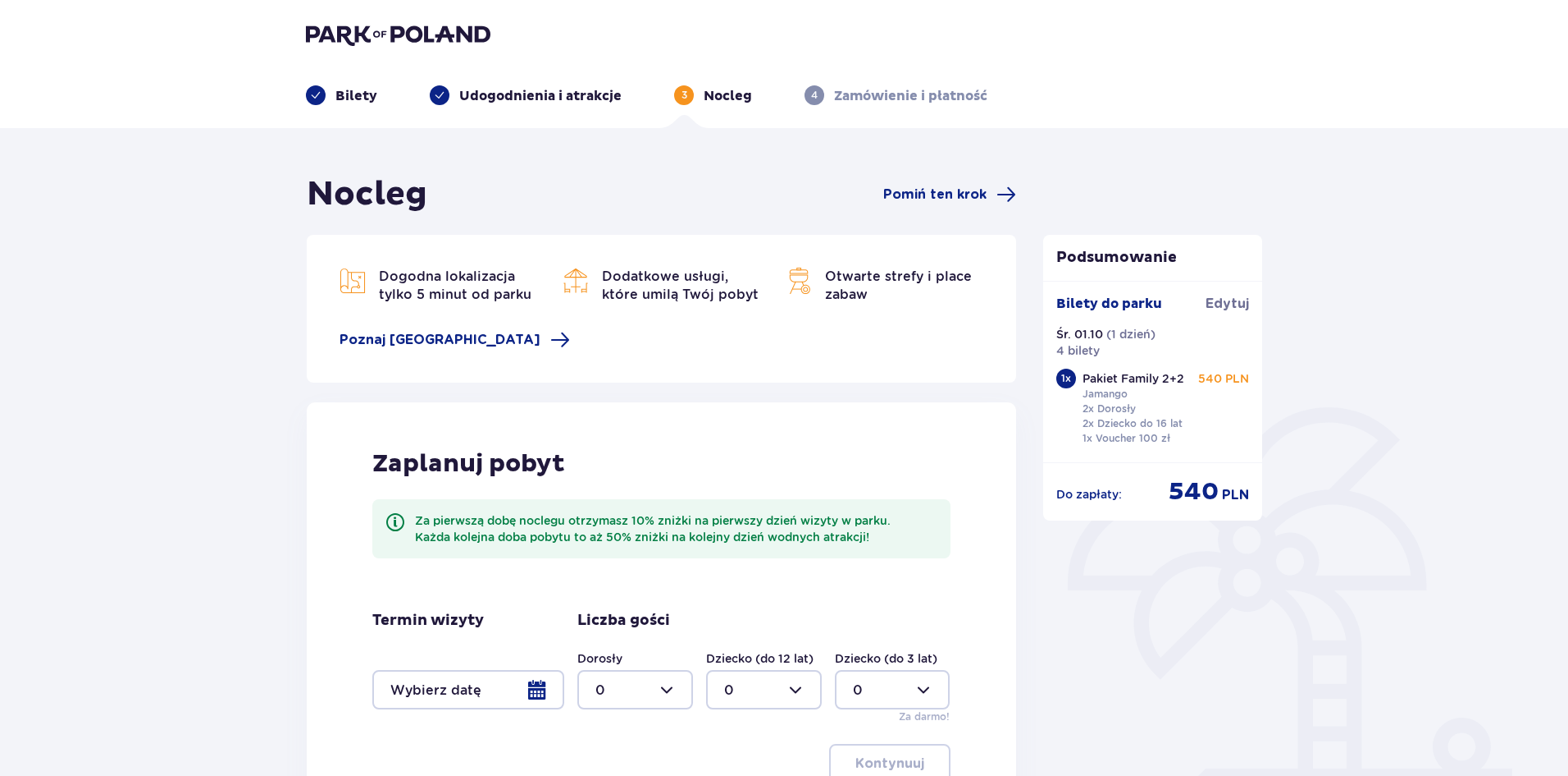
click at [526, 109] on header "Bilety Udogodnienia i atrakcje 3 Nocleg 4 Zamówienie i płatność" at bounding box center [784, 64] width 1568 height 128
click at [519, 99] on p "Udogodnienia i atrakcje" at bounding box center [541, 96] width 163 height 18
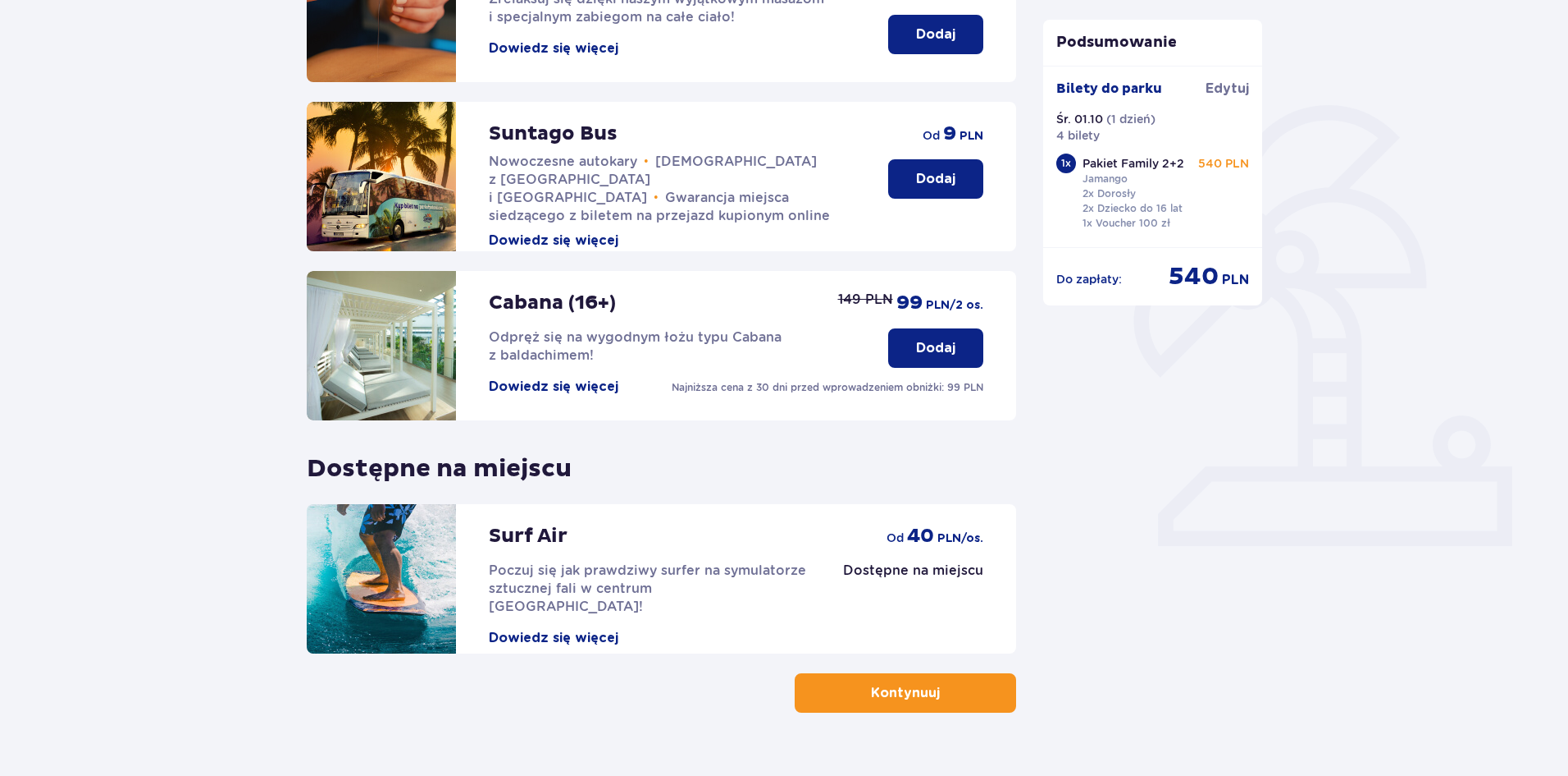
scroll to position [337, 0]
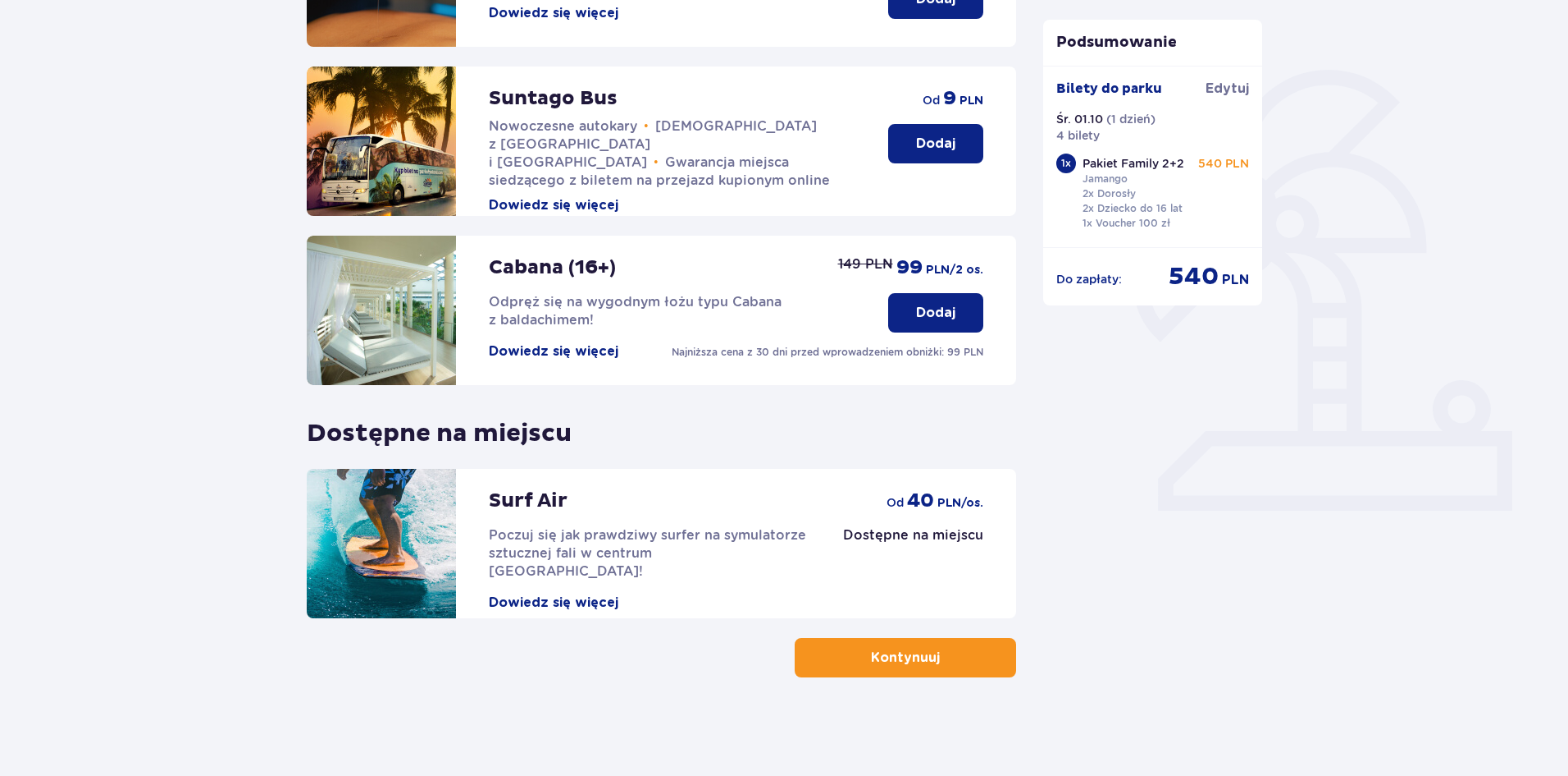
click at [896, 659] on p "Kontynuuj" at bounding box center [906, 657] width 69 height 18
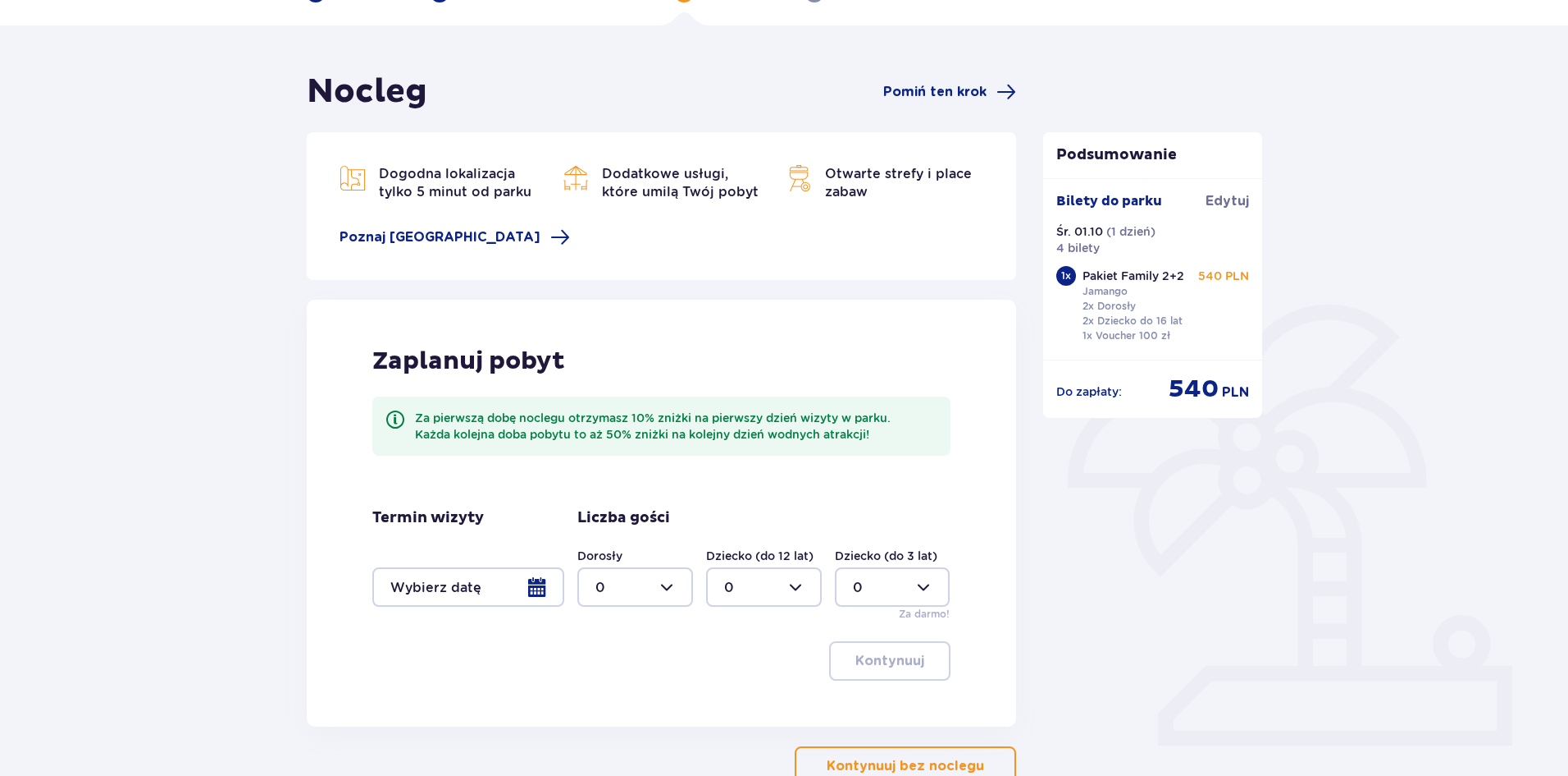
scroll to position [211, 0]
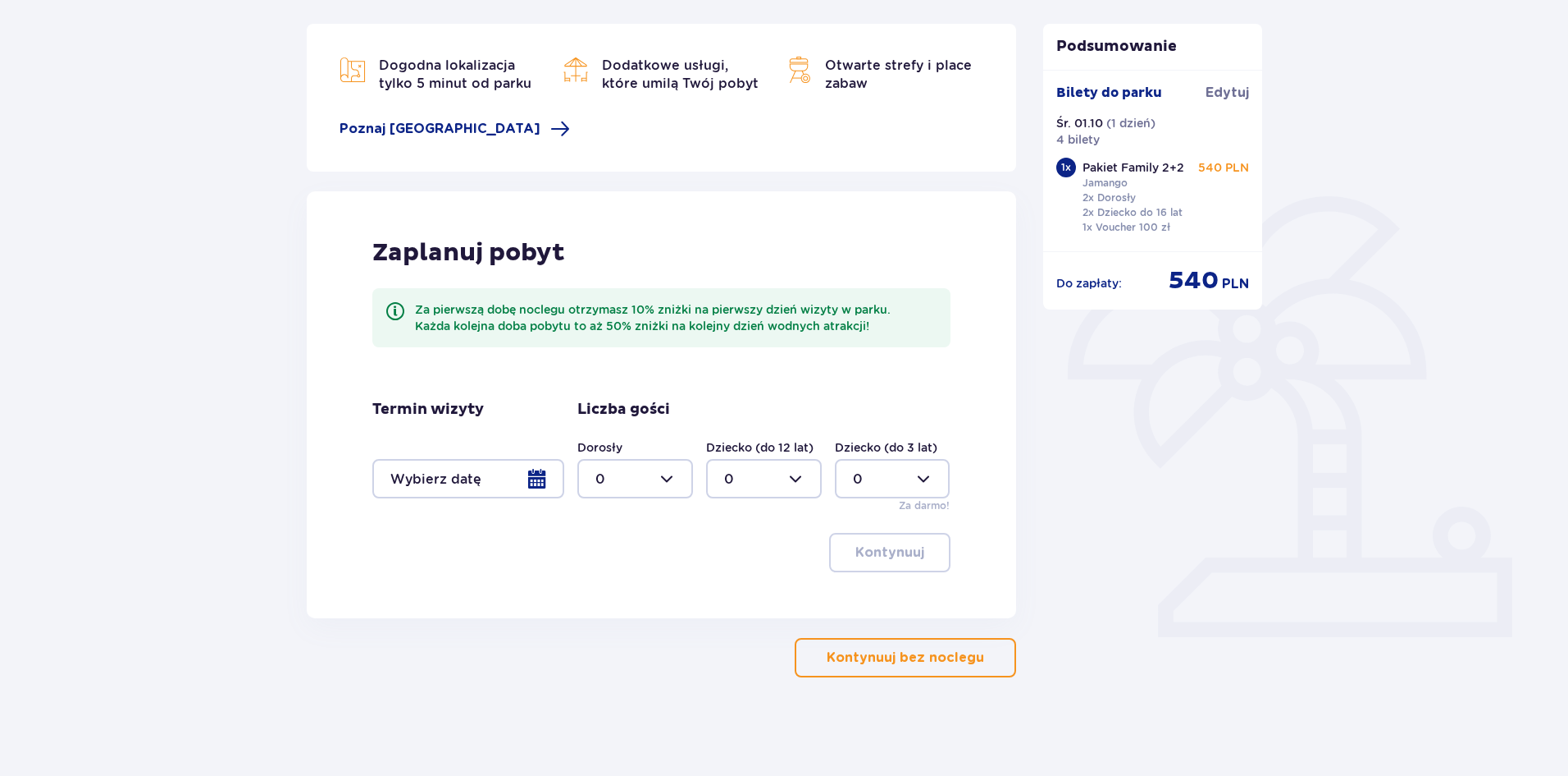
click at [927, 654] on p "Kontynuuj bez noclegu" at bounding box center [905, 657] width 158 height 18
